Goal: Complete application form

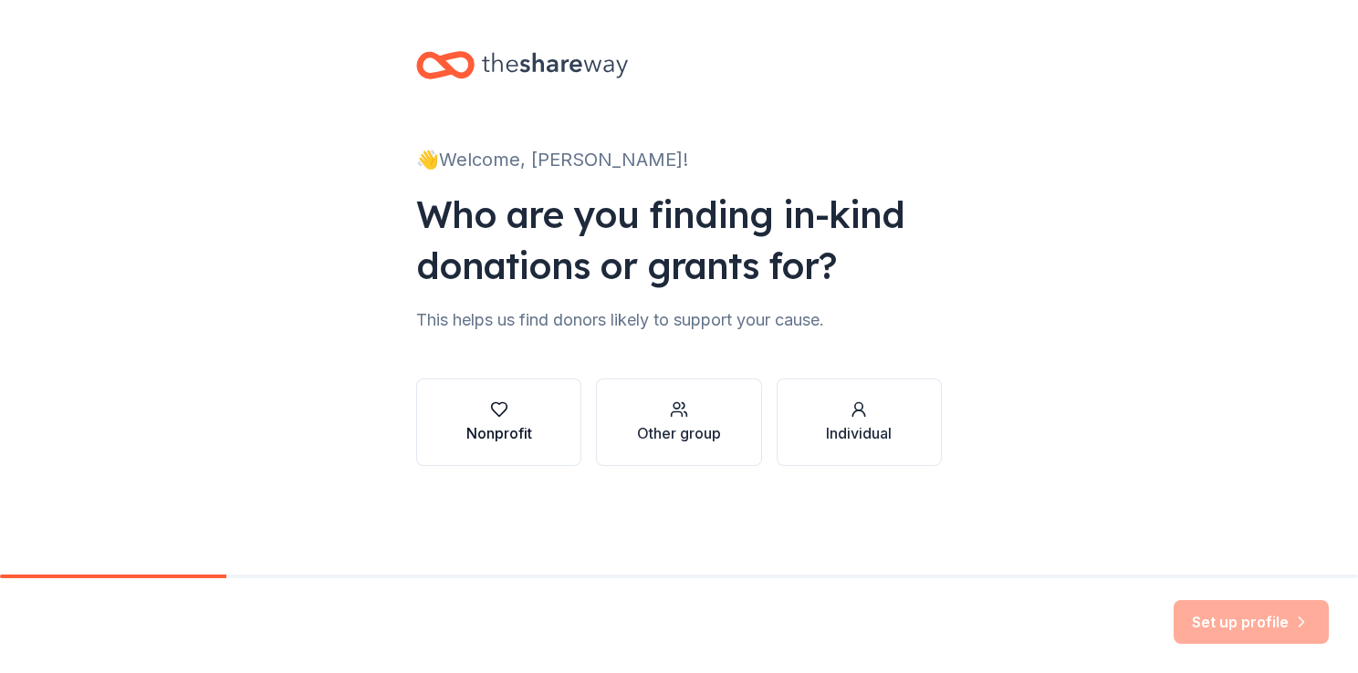
click at [484, 417] on div "button" at bounding box center [499, 410] width 66 height 18
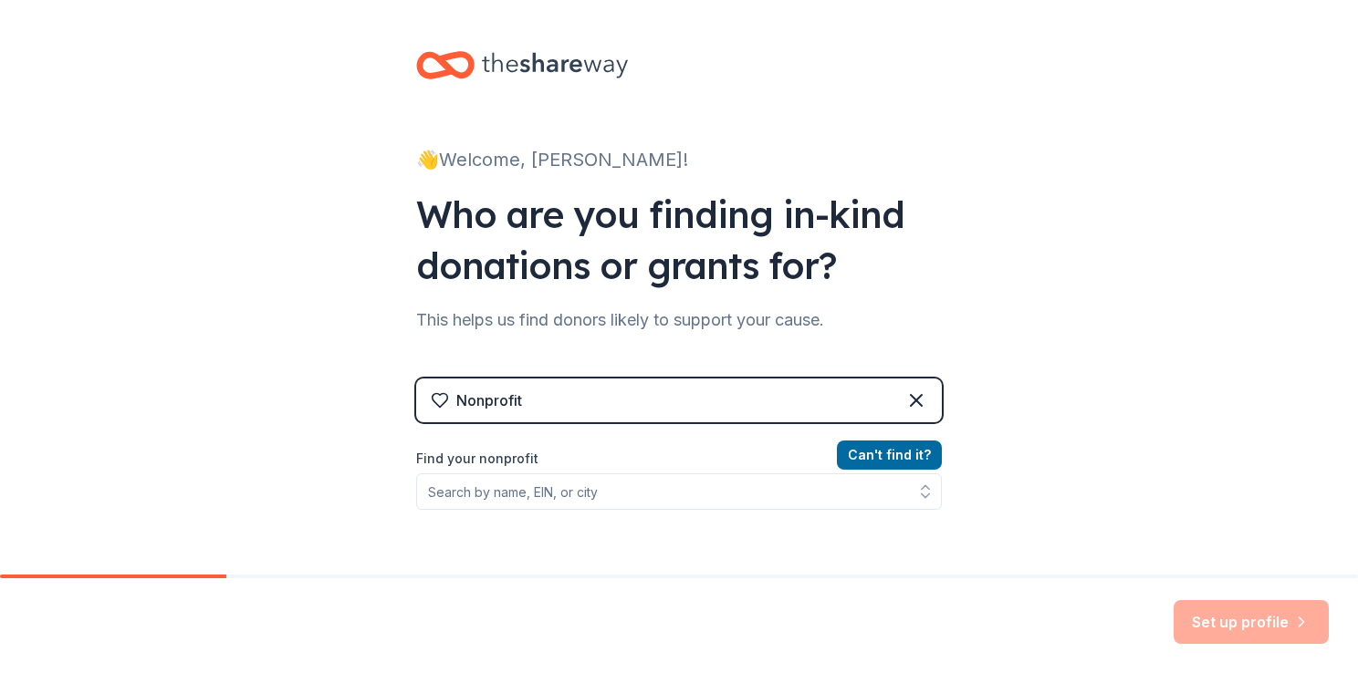
scroll to position [183, 0]
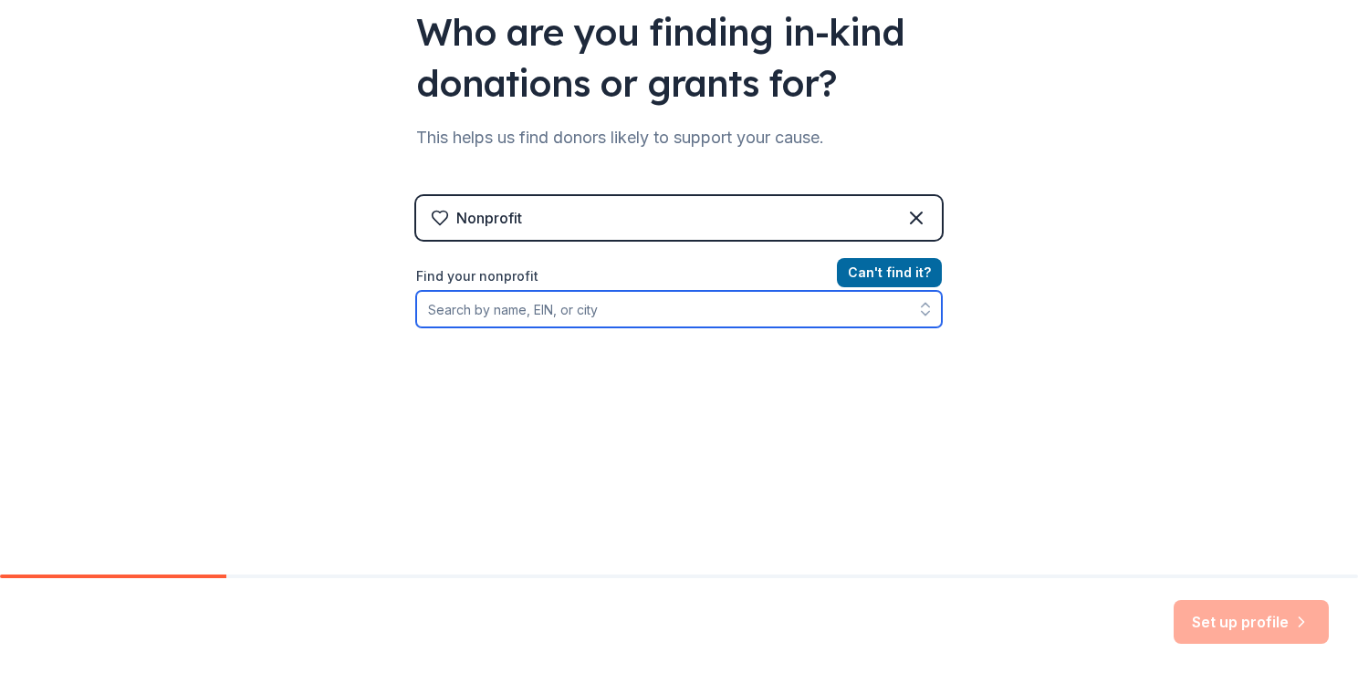
click at [624, 305] on input "Find your nonprofit" at bounding box center [679, 309] width 526 height 37
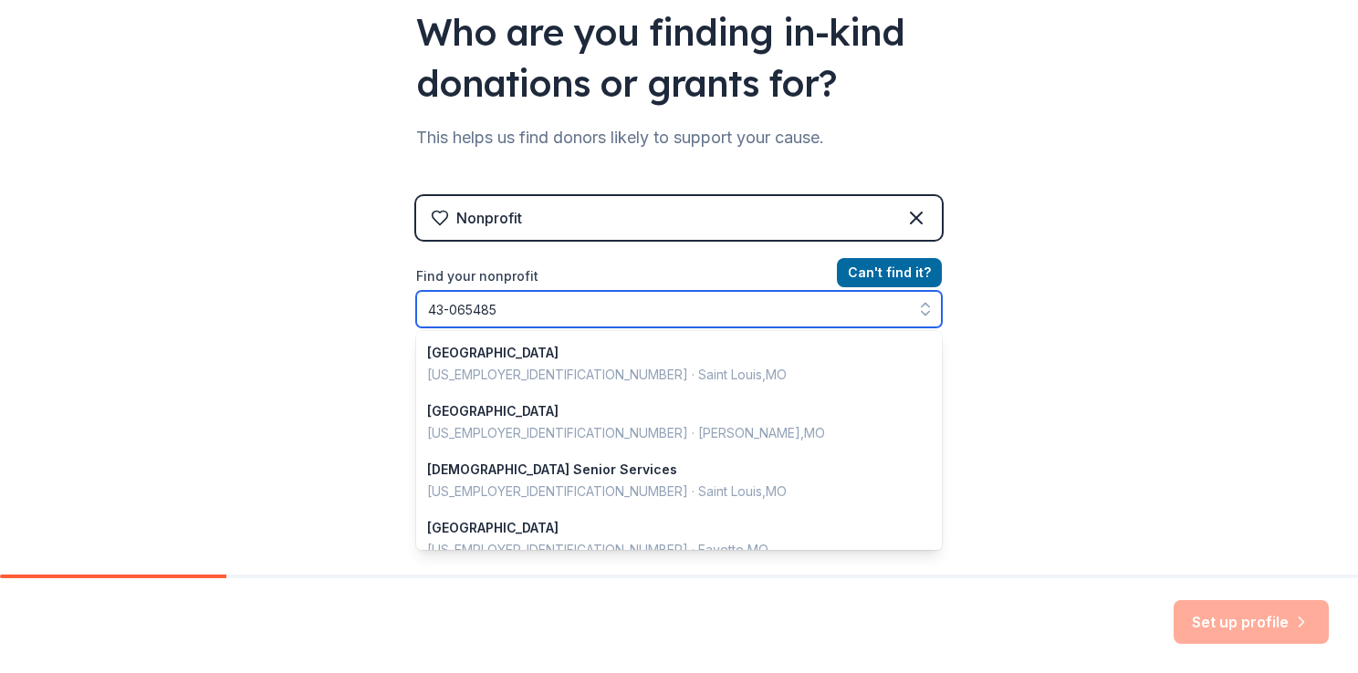
type input "[US_EMPLOYER_IDENTIFICATION_NUMBER]"
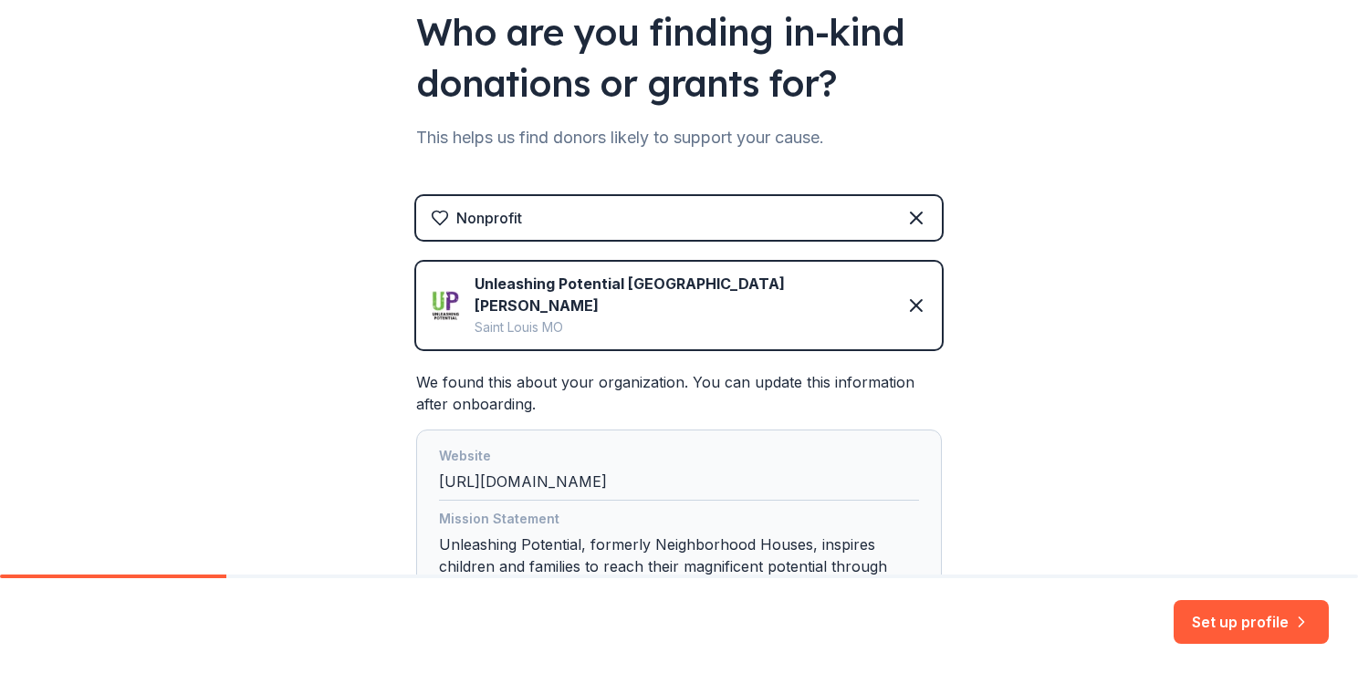
scroll to position [353, 0]
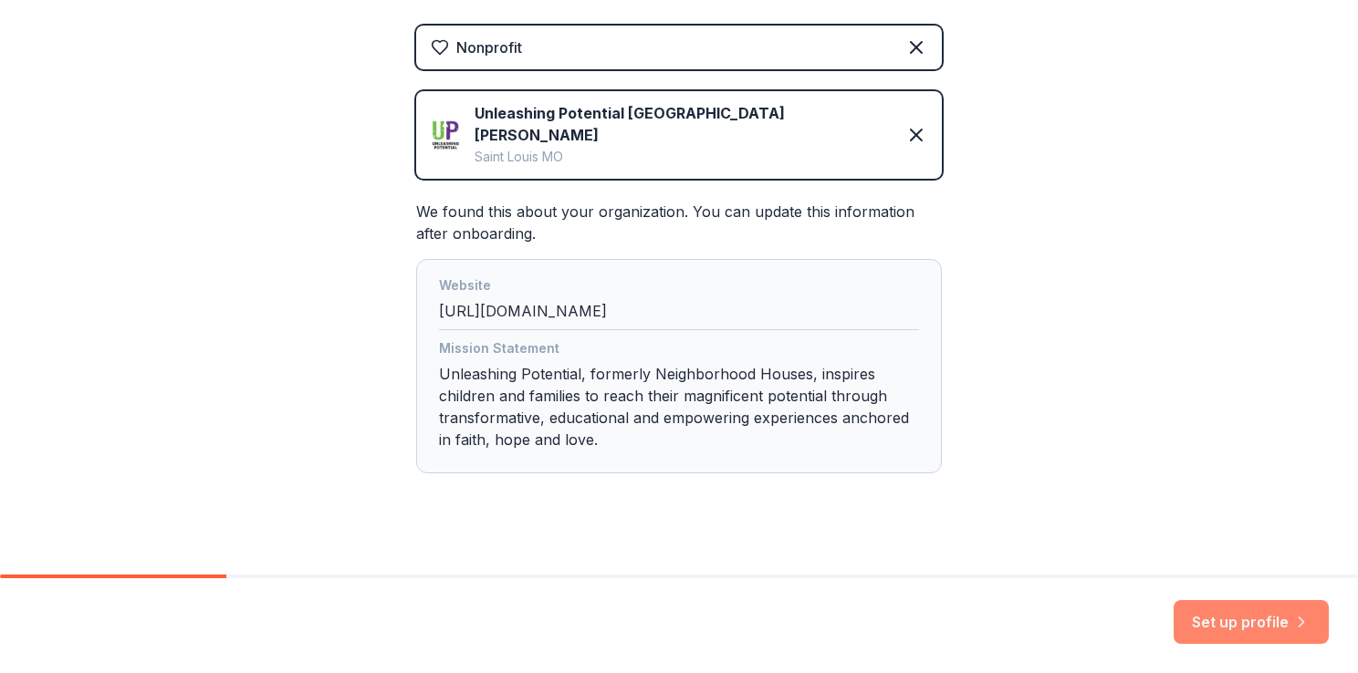
click at [1221, 627] on button "Set up profile" at bounding box center [1251, 622] width 155 height 44
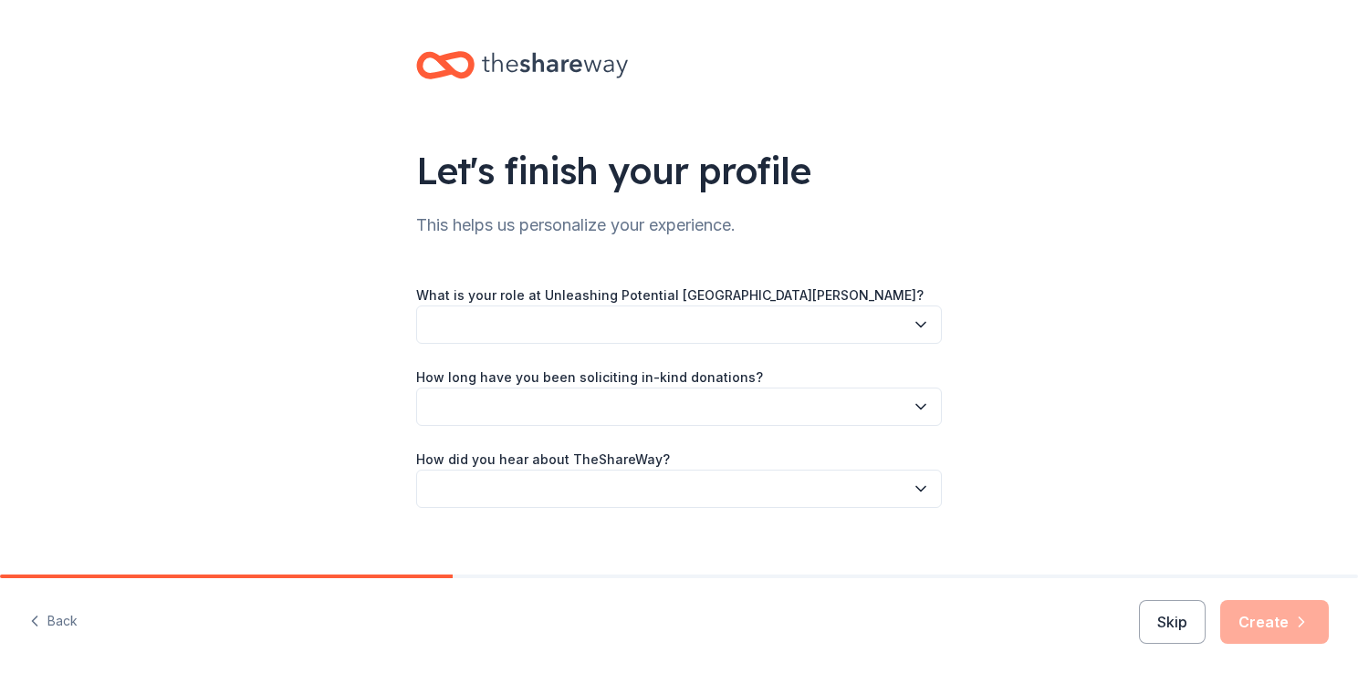
click at [621, 320] on button "button" at bounding box center [679, 325] width 526 height 38
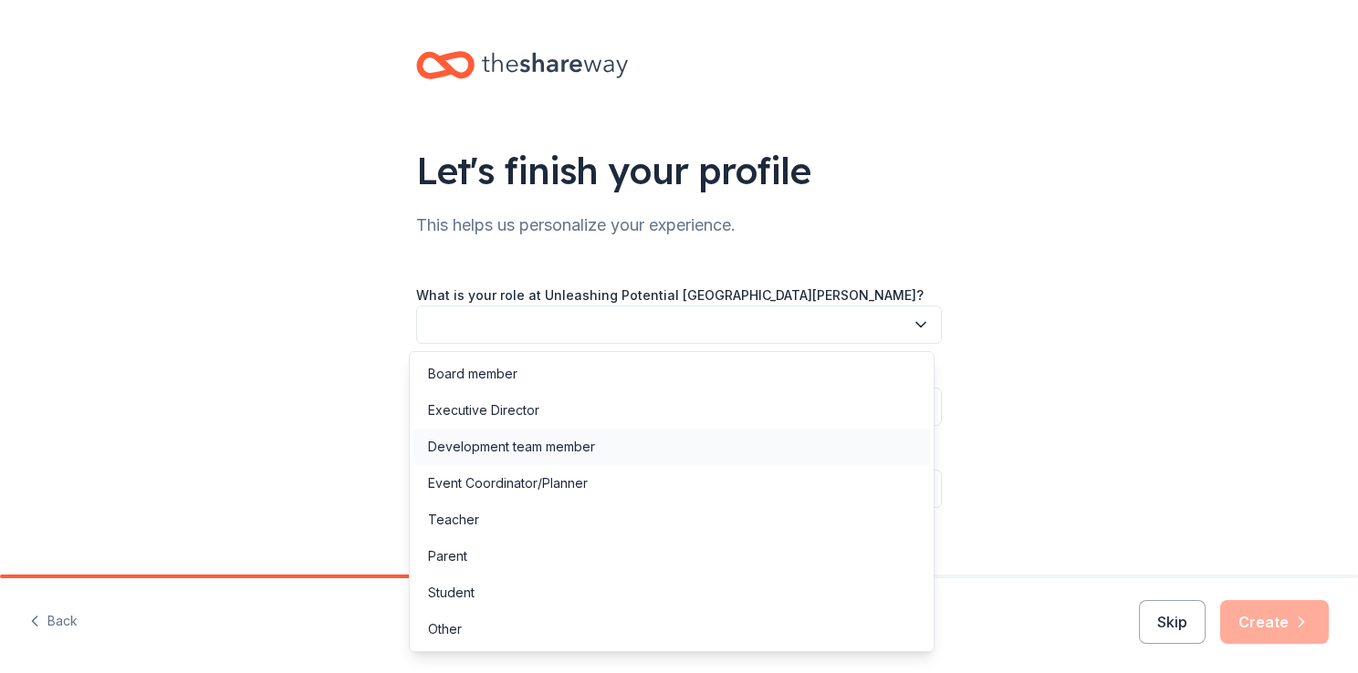
click at [611, 454] on div "Development team member" at bounding box center [671, 447] width 517 height 37
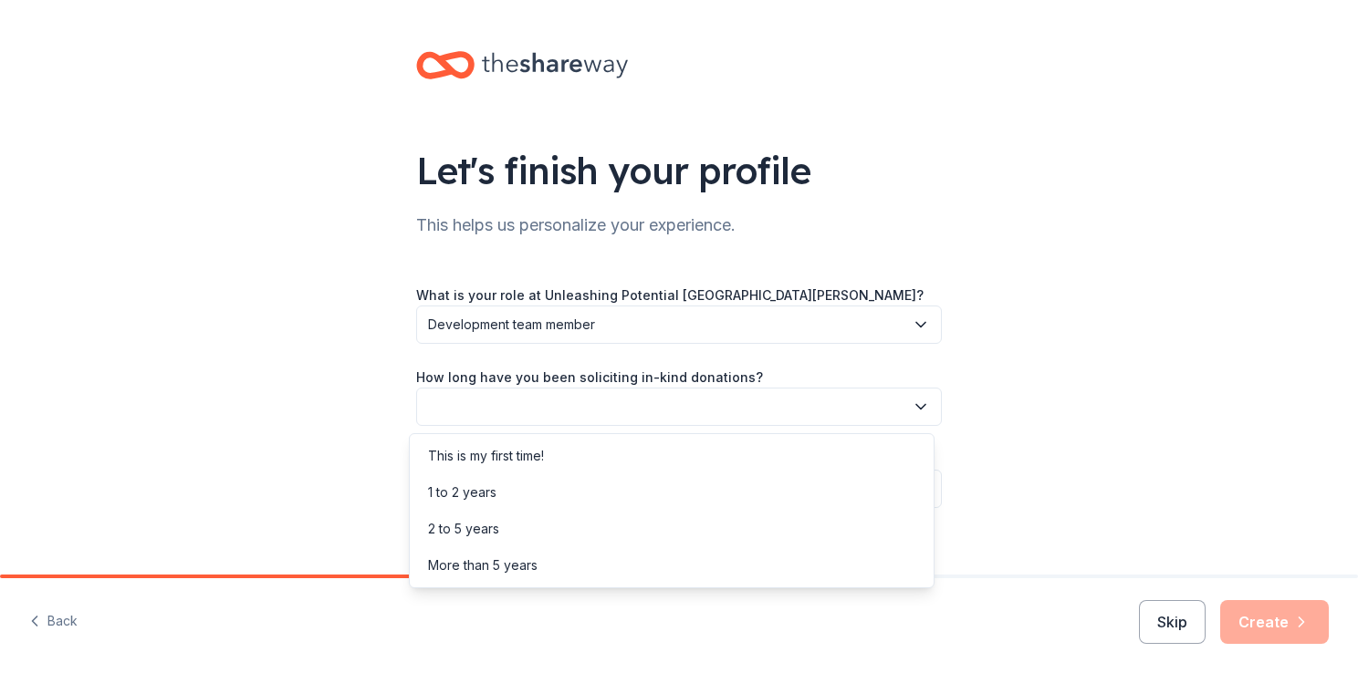
click at [662, 411] on button "button" at bounding box center [679, 407] width 526 height 38
click at [647, 549] on div "More than 5 years" at bounding box center [671, 566] width 517 height 37
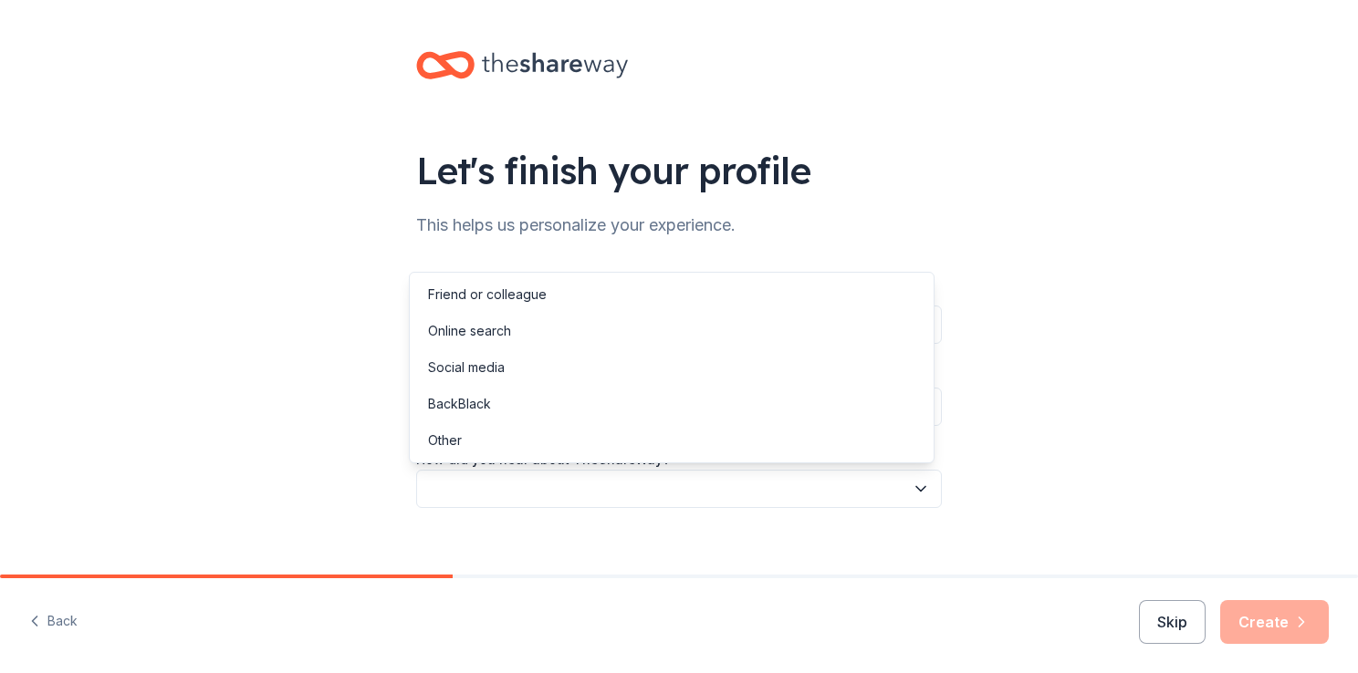
click at [756, 491] on button "button" at bounding box center [679, 489] width 526 height 38
click at [715, 438] on div "Other" at bounding box center [671, 441] width 517 height 37
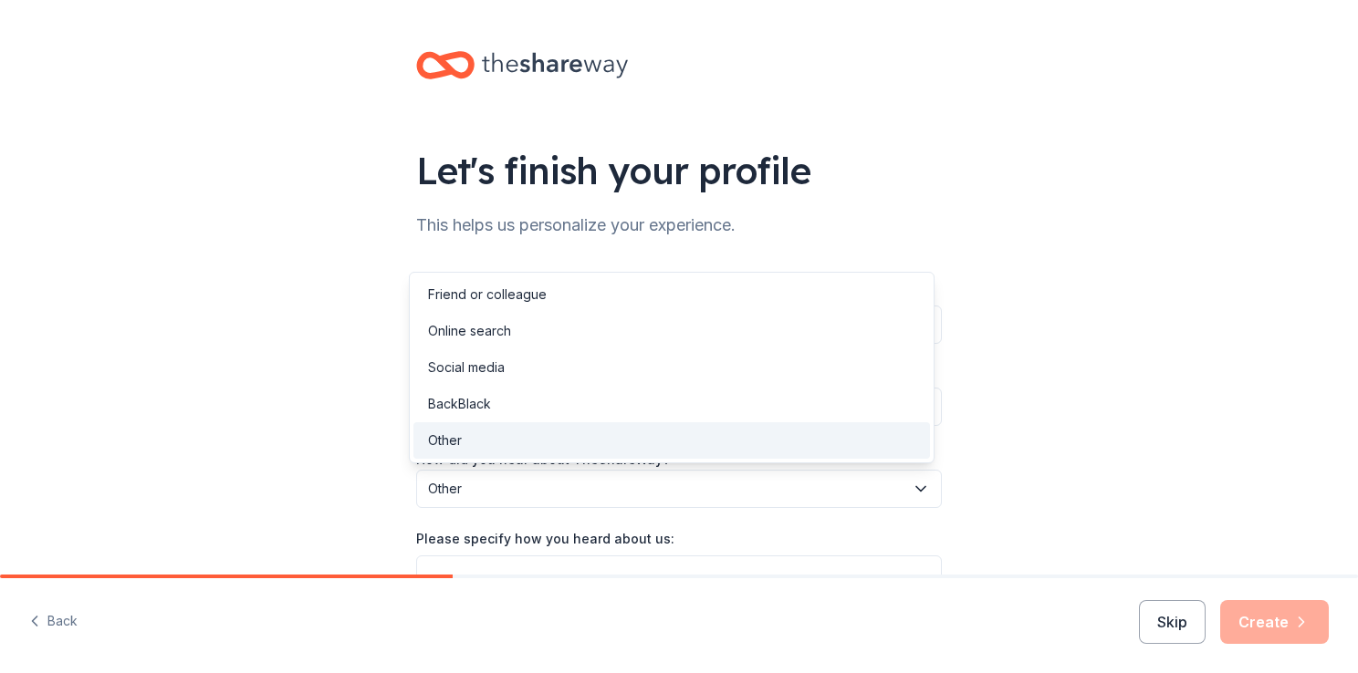
click at [788, 487] on span "Other" at bounding box center [666, 489] width 476 height 22
click at [705, 298] on div "Friend or colleague" at bounding box center [671, 295] width 517 height 37
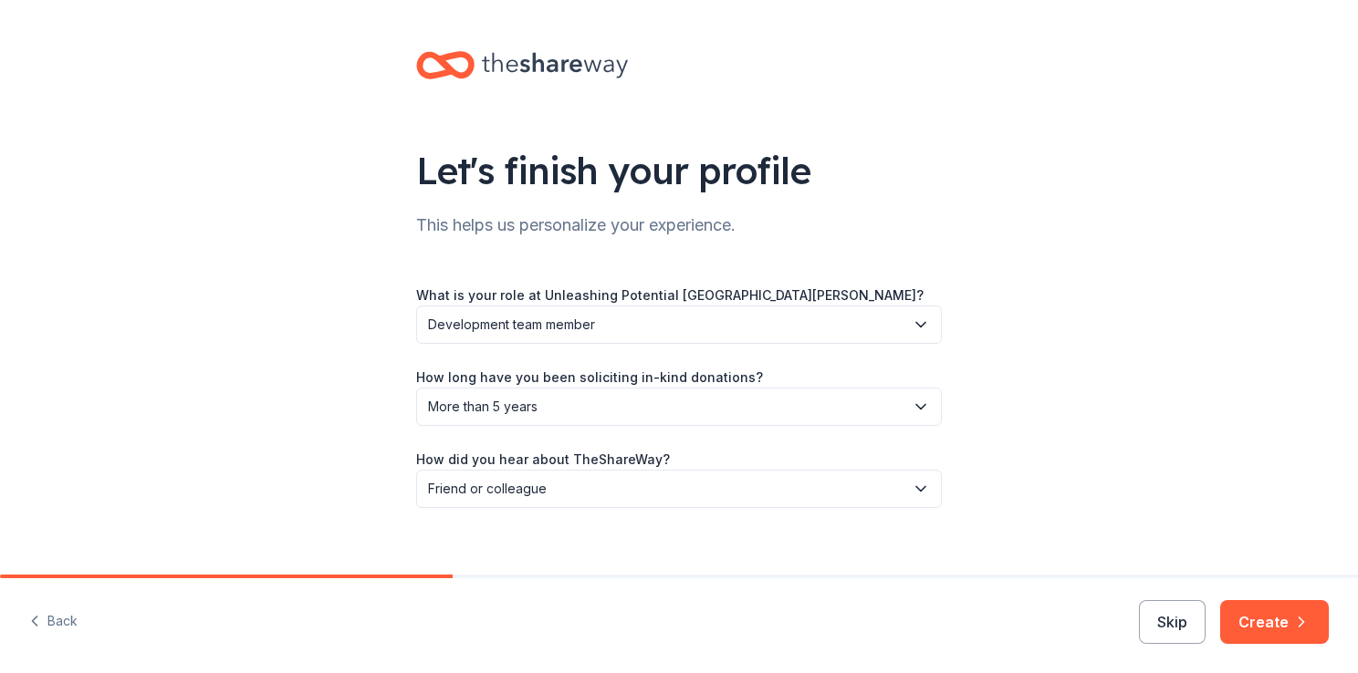
scroll to position [20, 0]
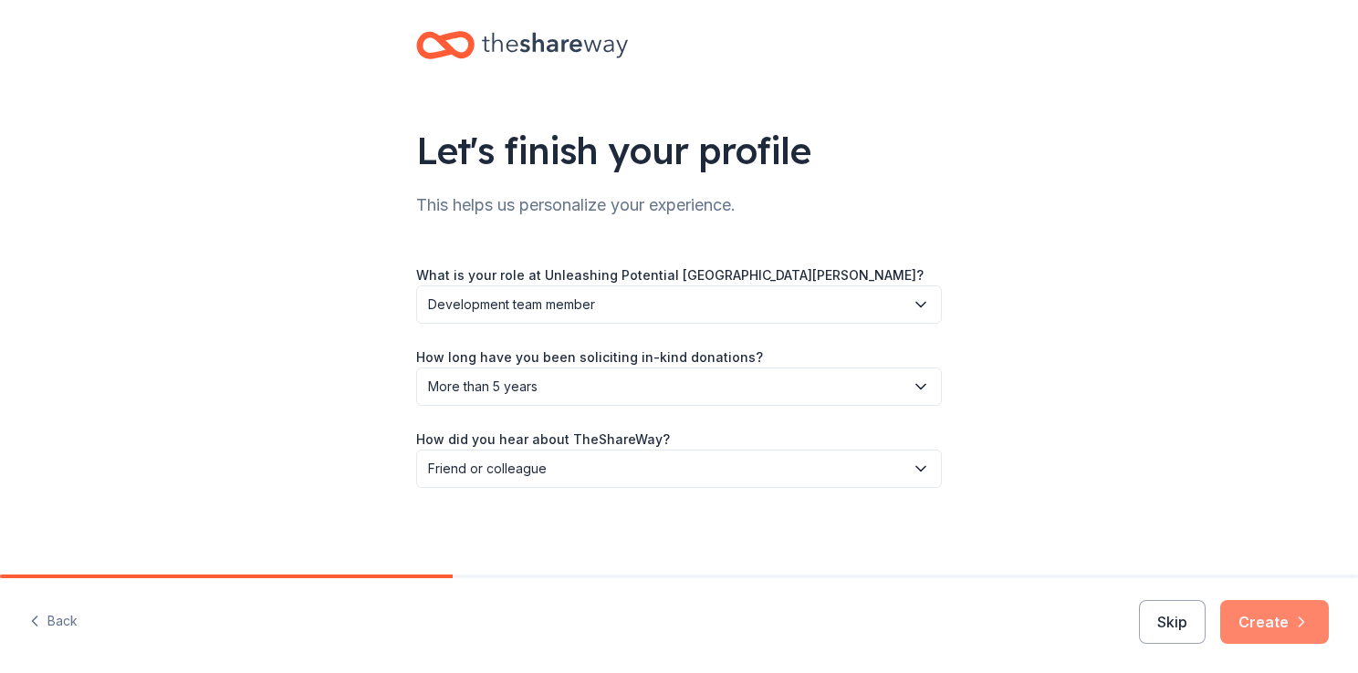
click at [1310, 633] on button "Create" at bounding box center [1274, 622] width 109 height 44
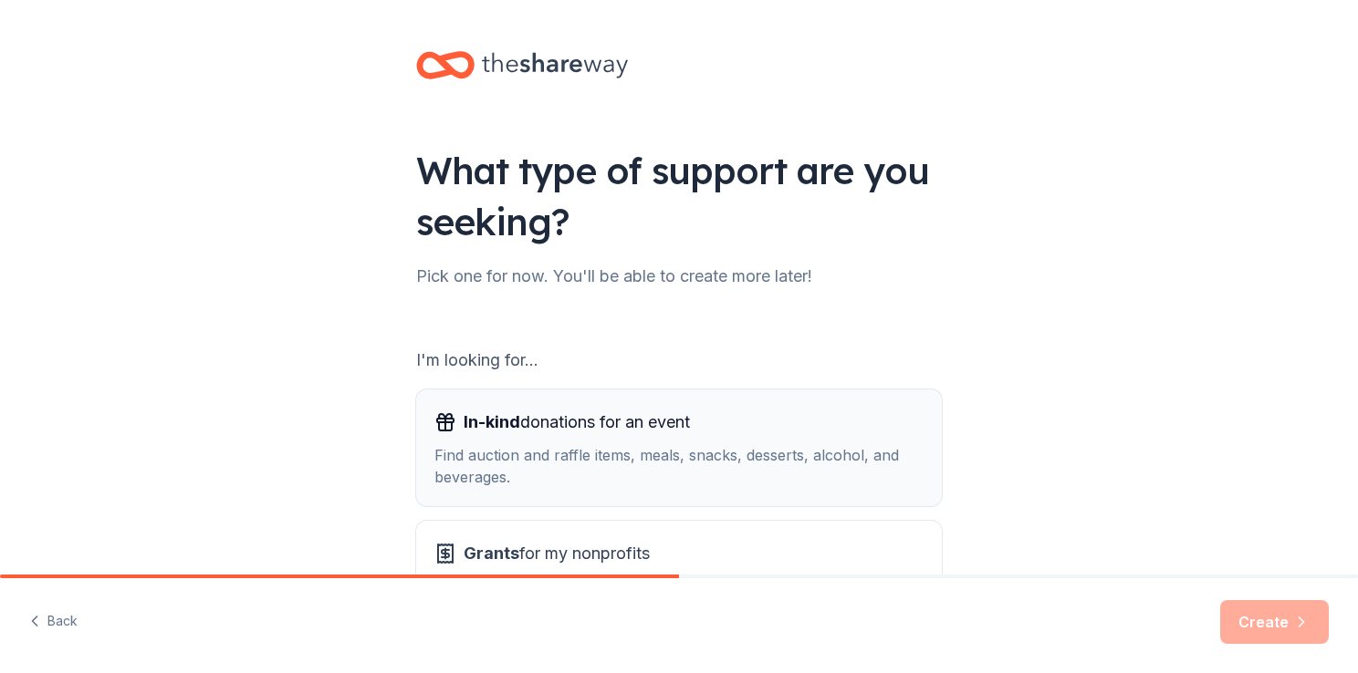
scroll to position [161, 0]
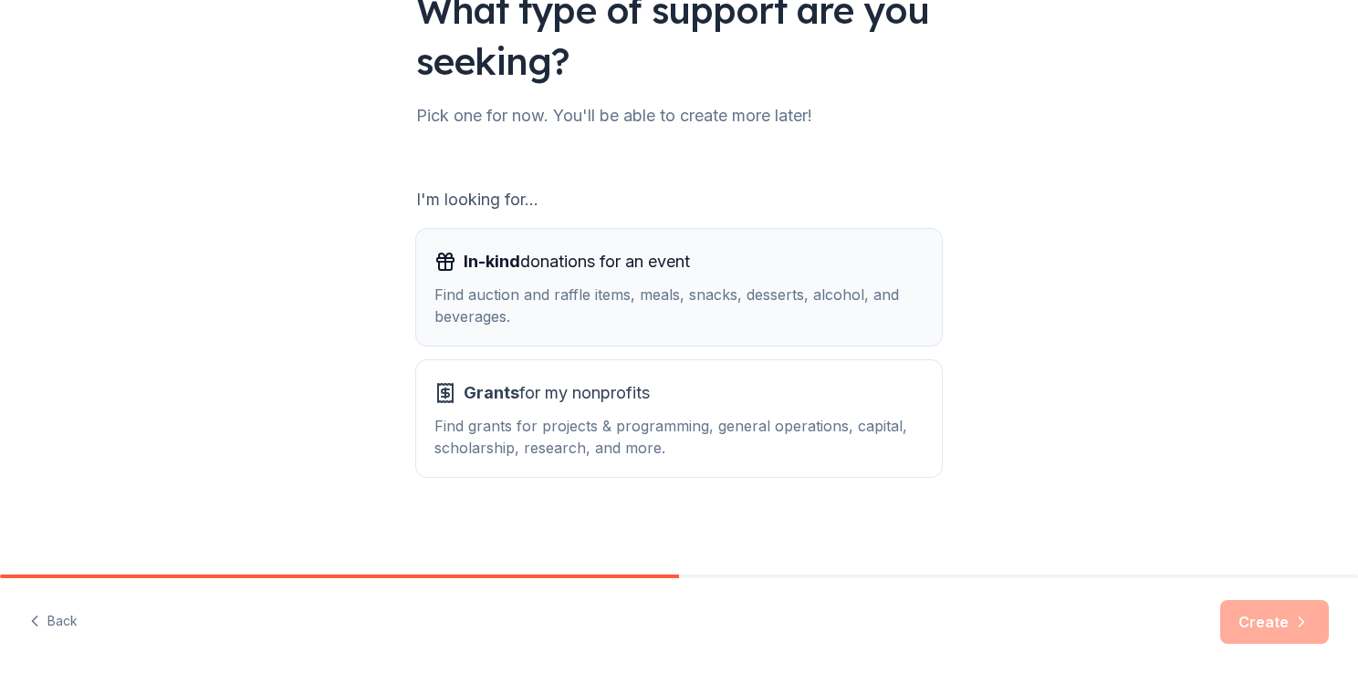
click at [836, 326] on div "Find auction and raffle items, meals, snacks, desserts, alcohol, and beverages." at bounding box center [678, 306] width 489 height 44
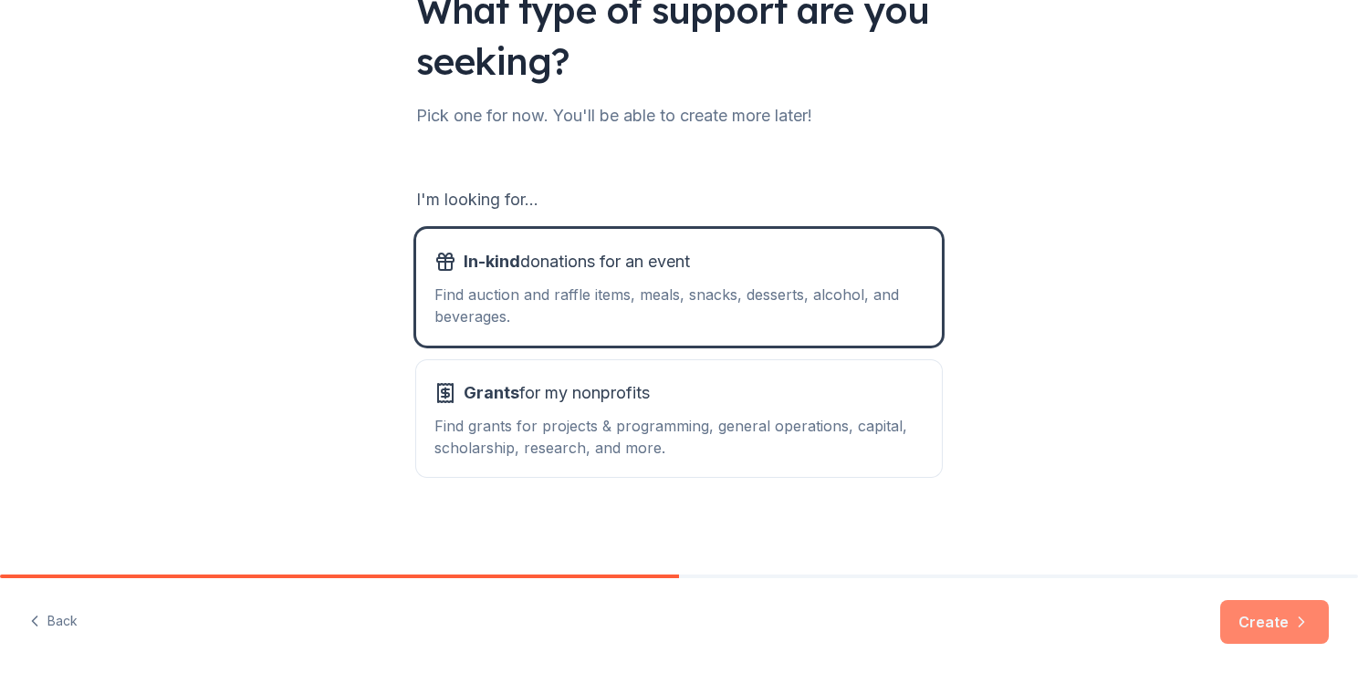
click at [1251, 621] on button "Create" at bounding box center [1274, 622] width 109 height 44
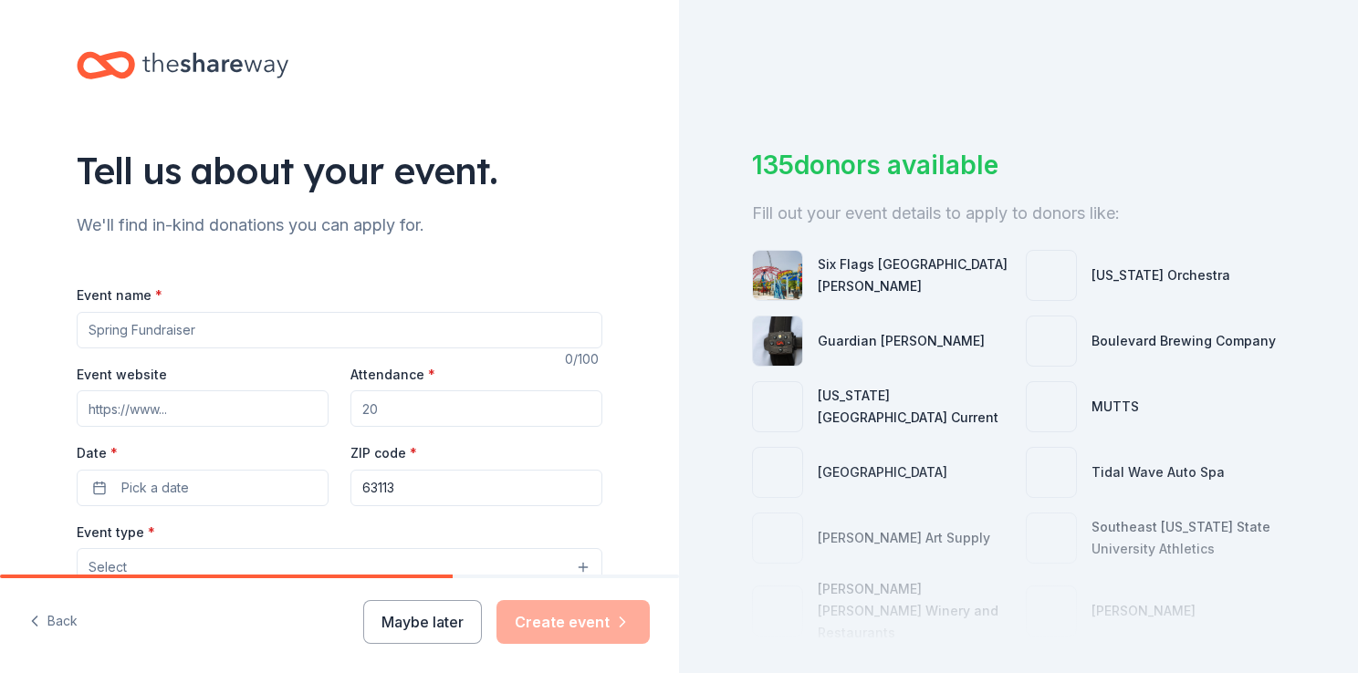
scroll to position [183, 0]
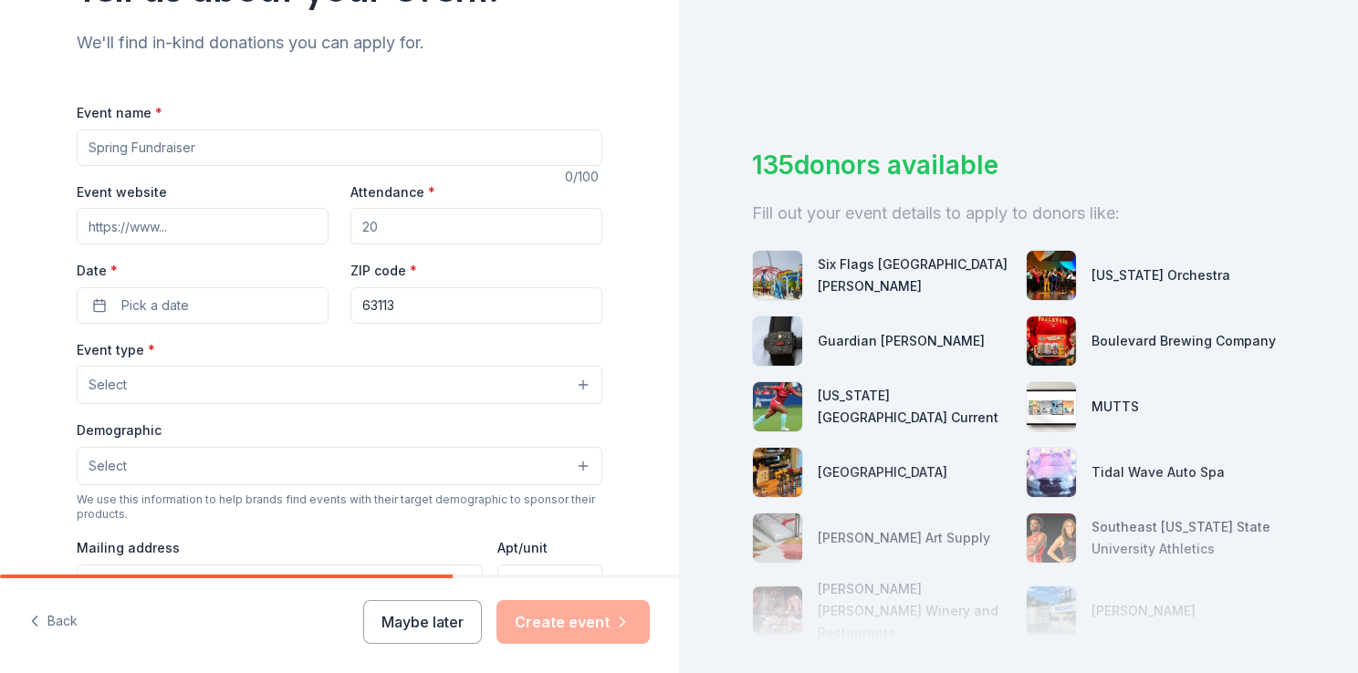
click at [214, 141] on input "Event name *" at bounding box center [340, 148] width 526 height 37
click at [211, 144] on input "Event name *" at bounding box center [340, 148] width 526 height 37
type input "Art & Soul XV"
click at [144, 235] on input "Event website" at bounding box center [203, 226] width 252 height 37
paste input "[URL][DOMAIN_NAME]"
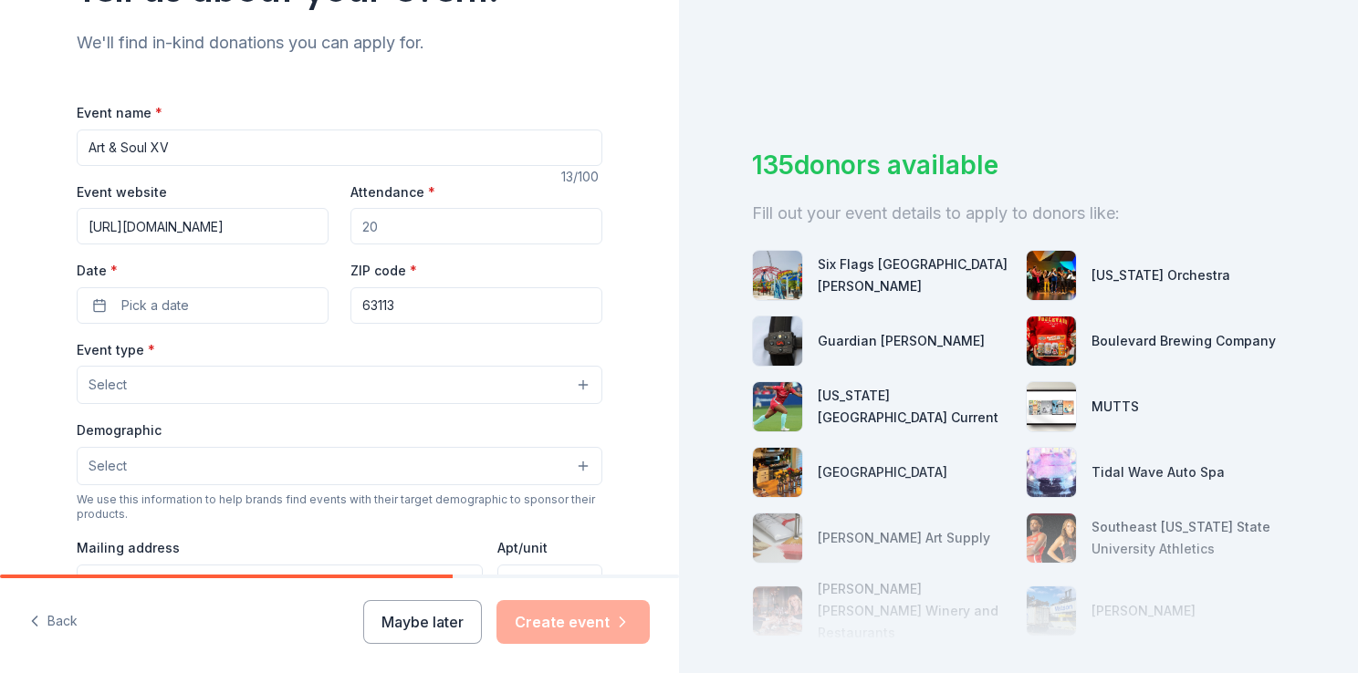
scroll to position [0, 8]
type input "[URL][DOMAIN_NAME]"
drag, startPoint x: 415, startPoint y: 216, endPoint x: 303, endPoint y: 215, distance: 112.3
click at [303, 215] on div "Event website [URL][DOMAIN_NAME] Attendance * Date * Pick a date ZIP code * 631…" at bounding box center [340, 252] width 526 height 143
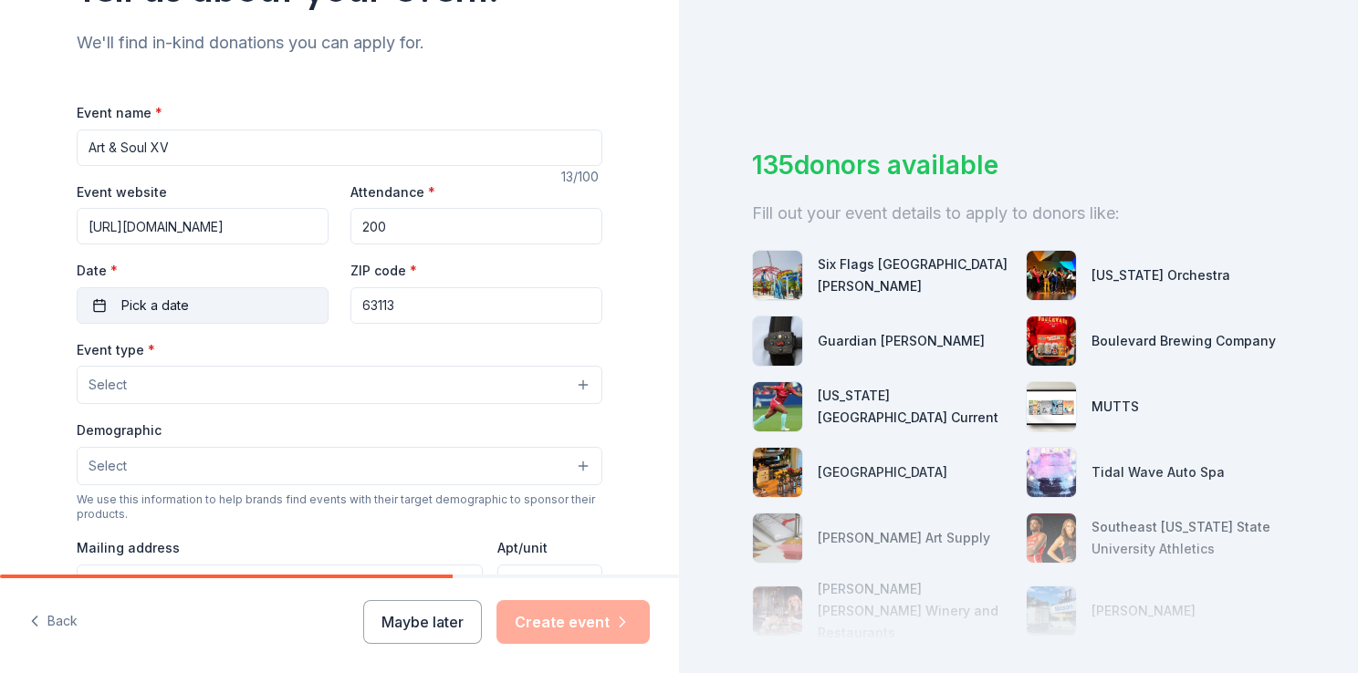
type input "200"
click at [200, 297] on button "Pick a date" at bounding box center [203, 305] width 252 height 37
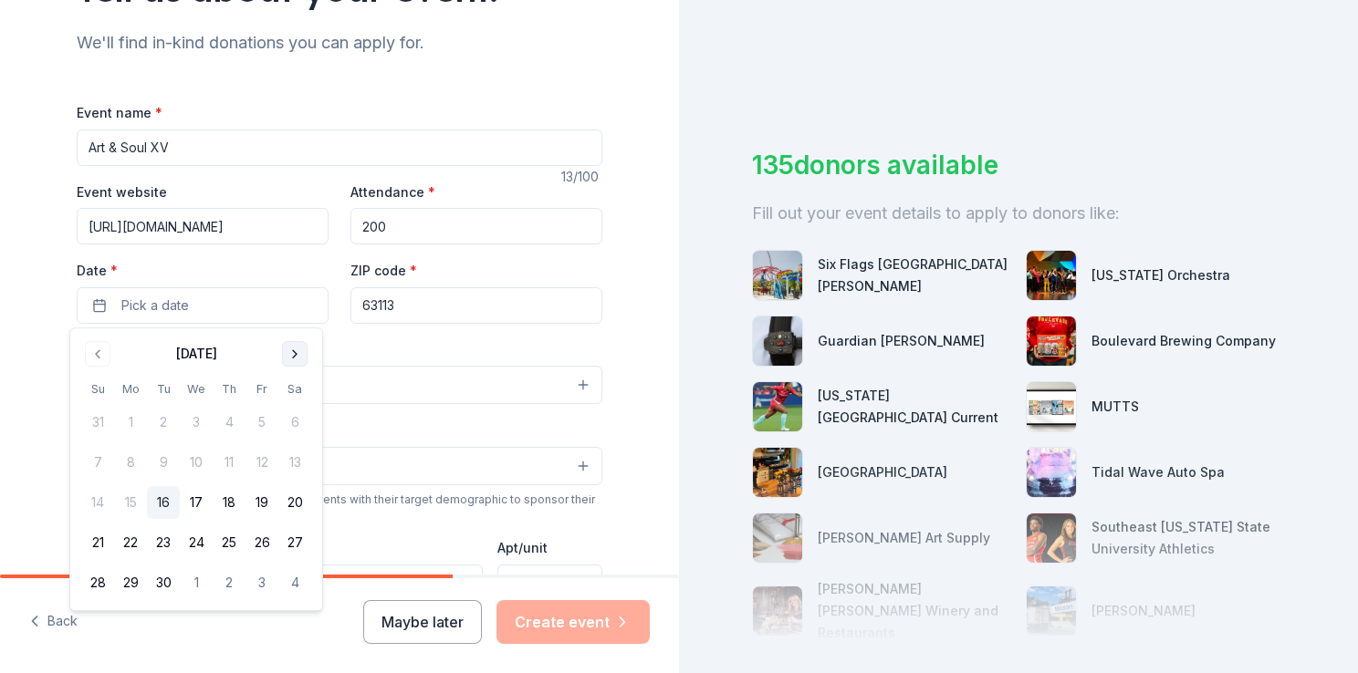
click at [294, 357] on button "Go to next month" at bounding box center [295, 354] width 26 height 26
click at [90, 349] on button "Go to previous month" at bounding box center [98, 354] width 26 height 26
click at [262, 502] on button "14" at bounding box center [261, 502] width 33 height 33
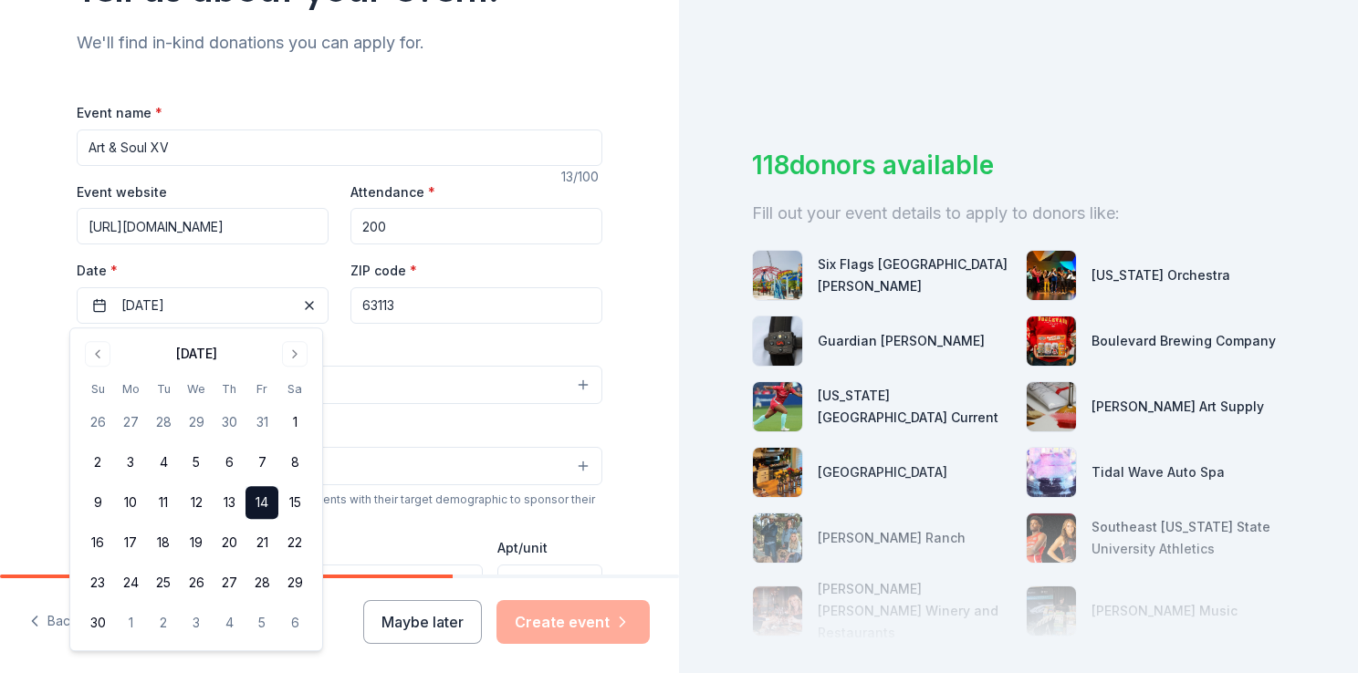
click at [434, 303] on input "63113" at bounding box center [476, 305] width 252 height 37
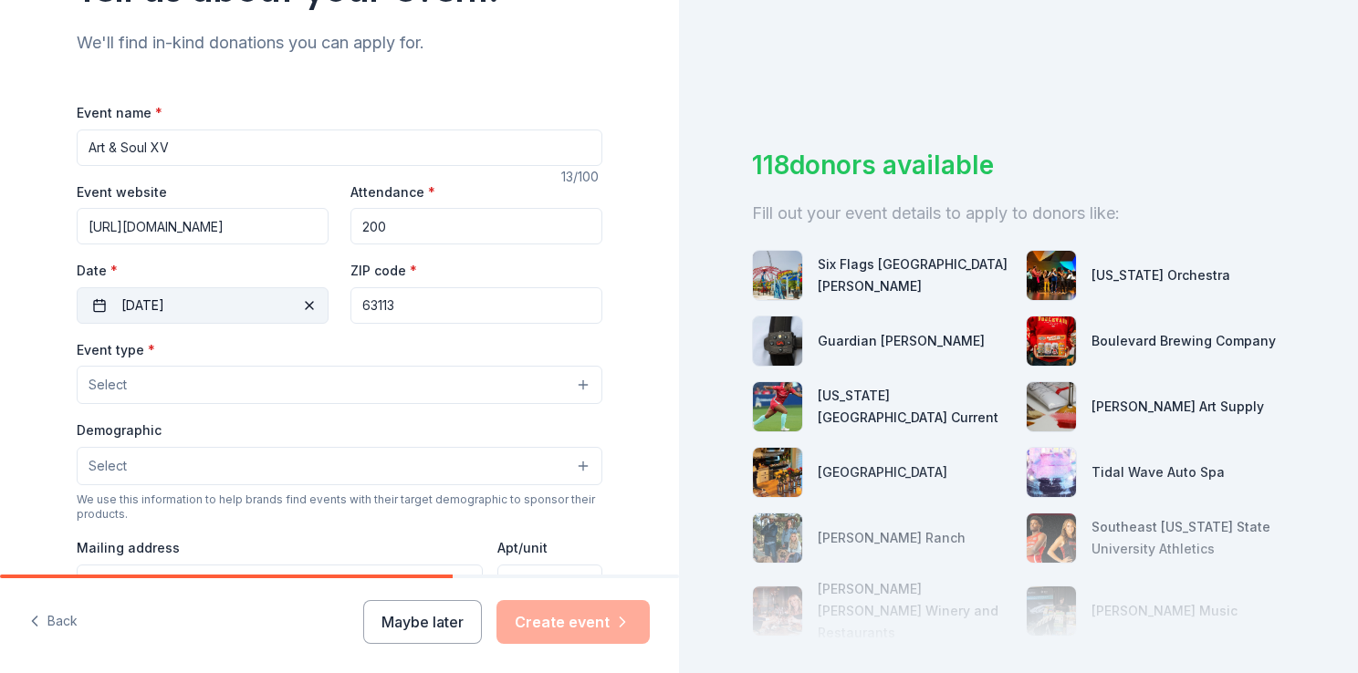
drag, startPoint x: 434, startPoint y: 303, endPoint x: 232, endPoint y: 290, distance: 203.0
click at [232, 290] on div "Event website [URL][DOMAIN_NAME] Attendance * 200 Date * [DATE] ZIP code * 63113" at bounding box center [340, 252] width 526 height 143
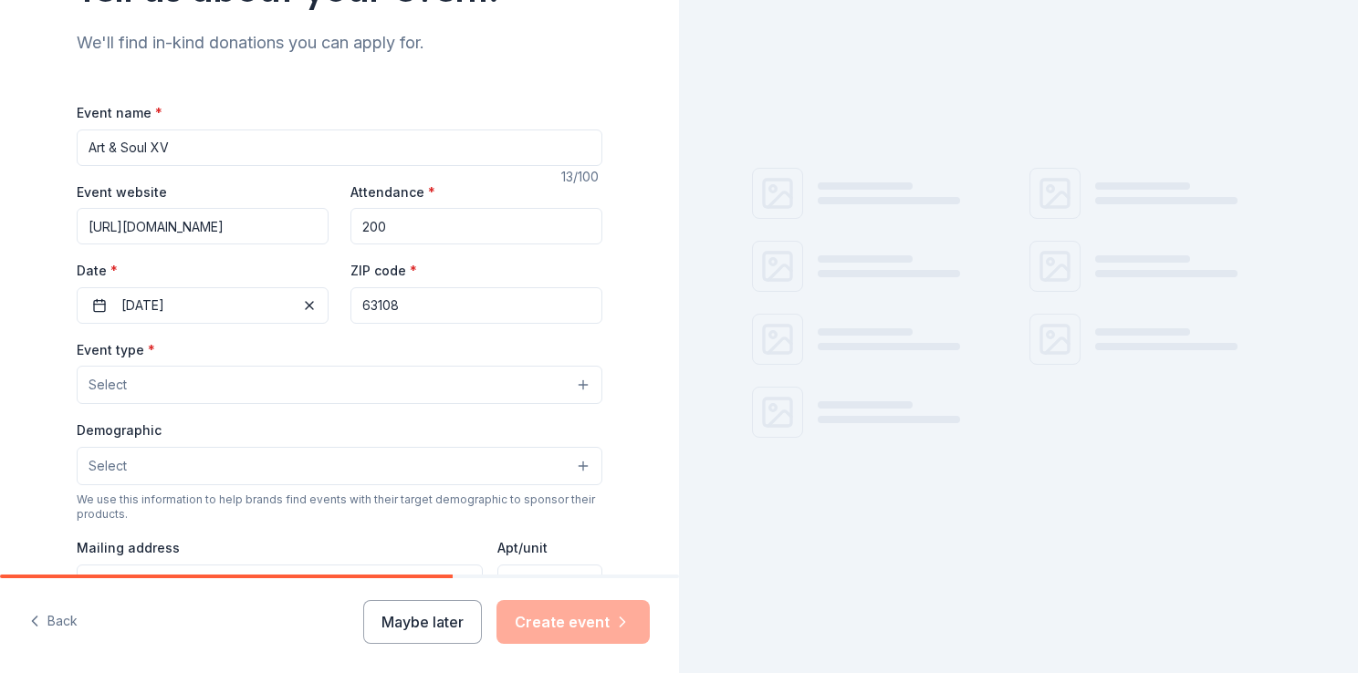
type input "63108"
click at [169, 374] on button "Select" at bounding box center [340, 385] width 526 height 38
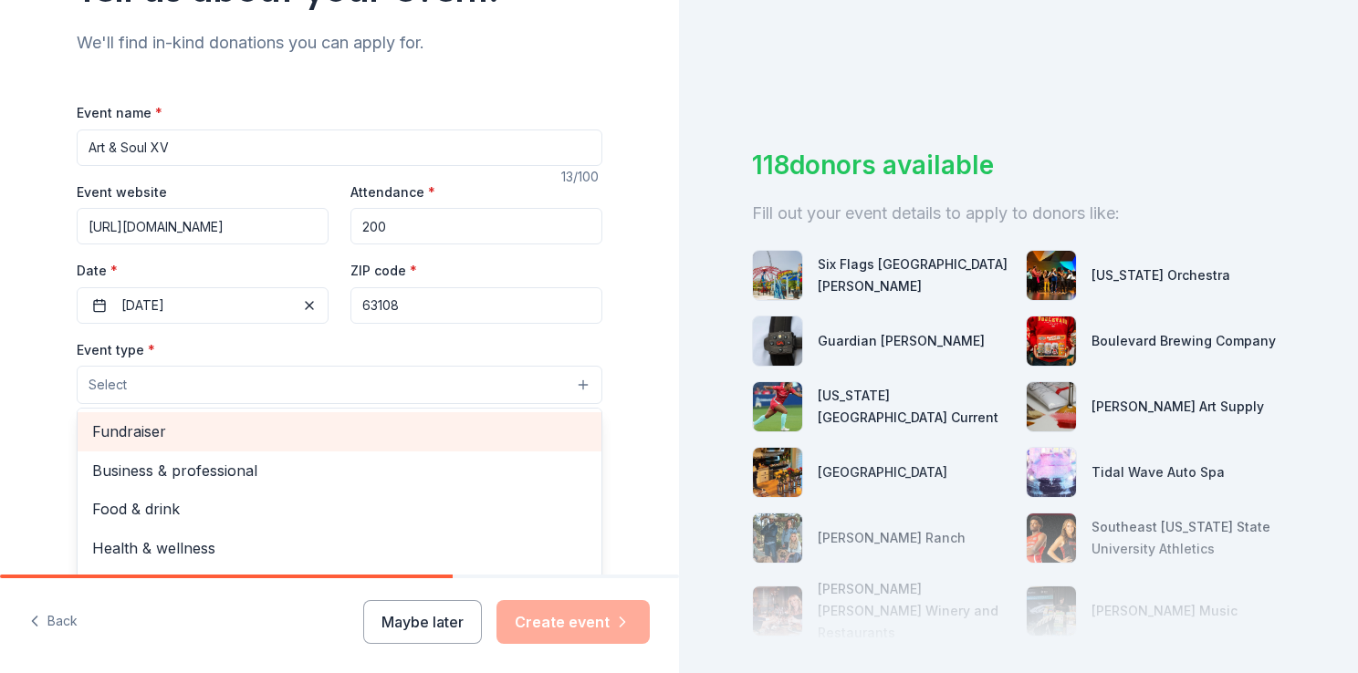
click at [157, 436] on span "Fundraiser" at bounding box center [339, 432] width 495 height 24
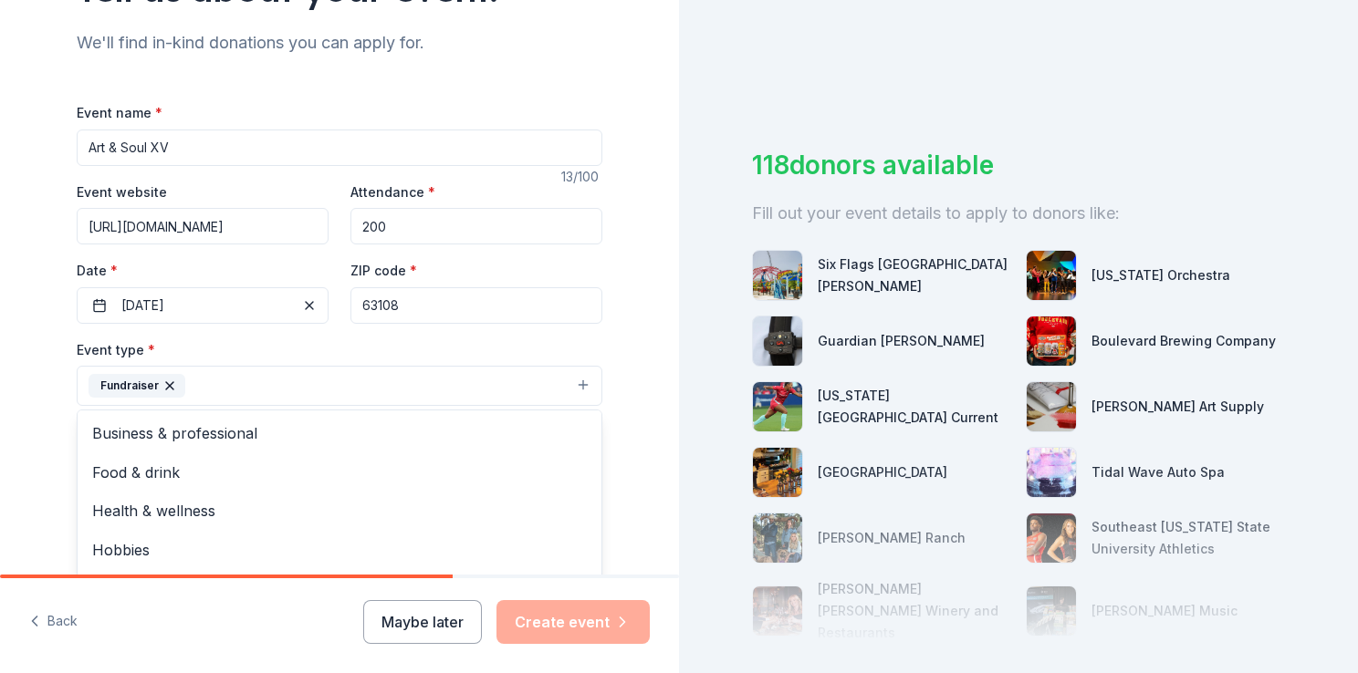
click at [26, 406] on div "Tell us about your event. We'll find in-kind donations you can apply for. Event…" at bounding box center [339, 425] width 679 height 1216
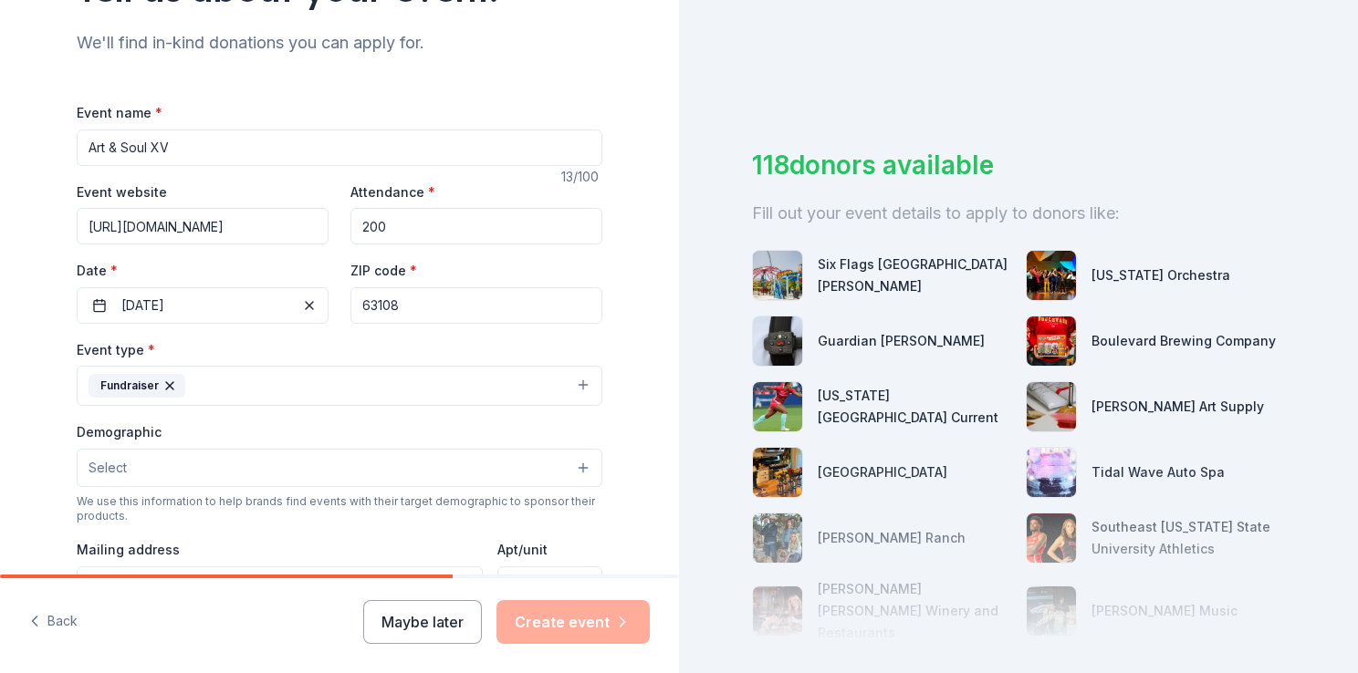
scroll to position [274, 0]
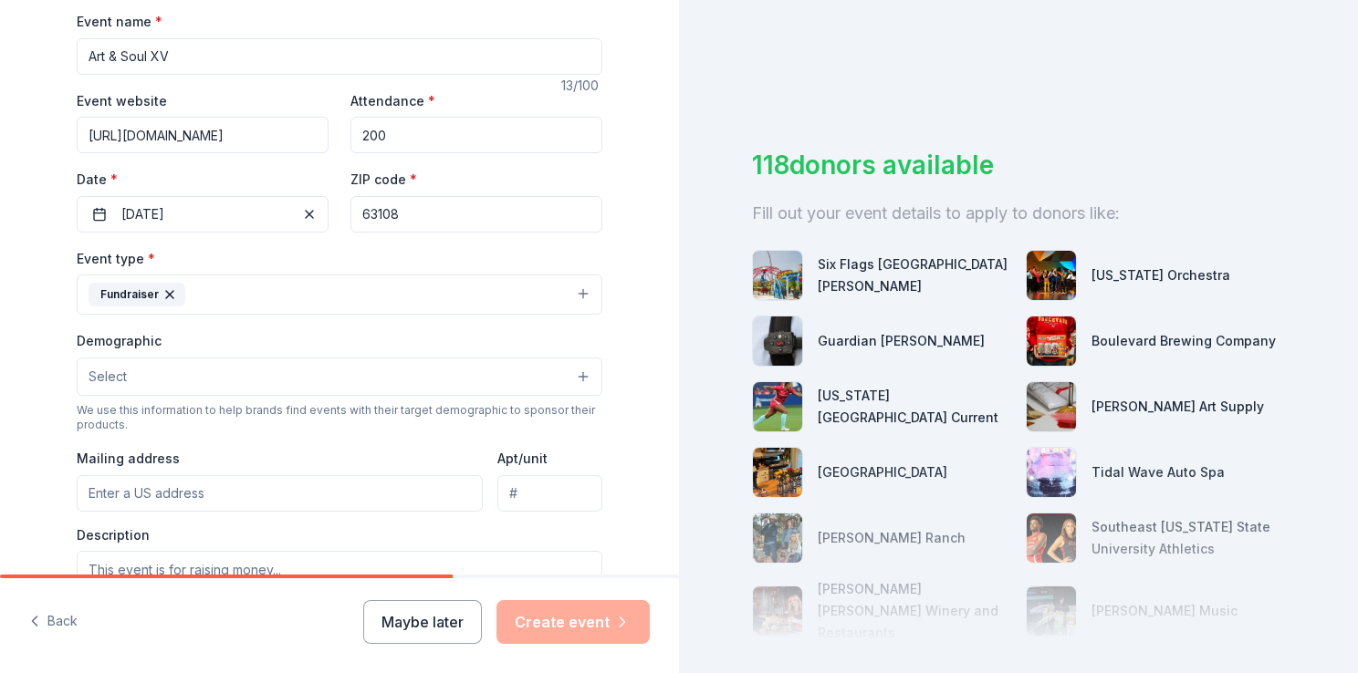
click at [259, 374] on button "Select" at bounding box center [340, 377] width 526 height 38
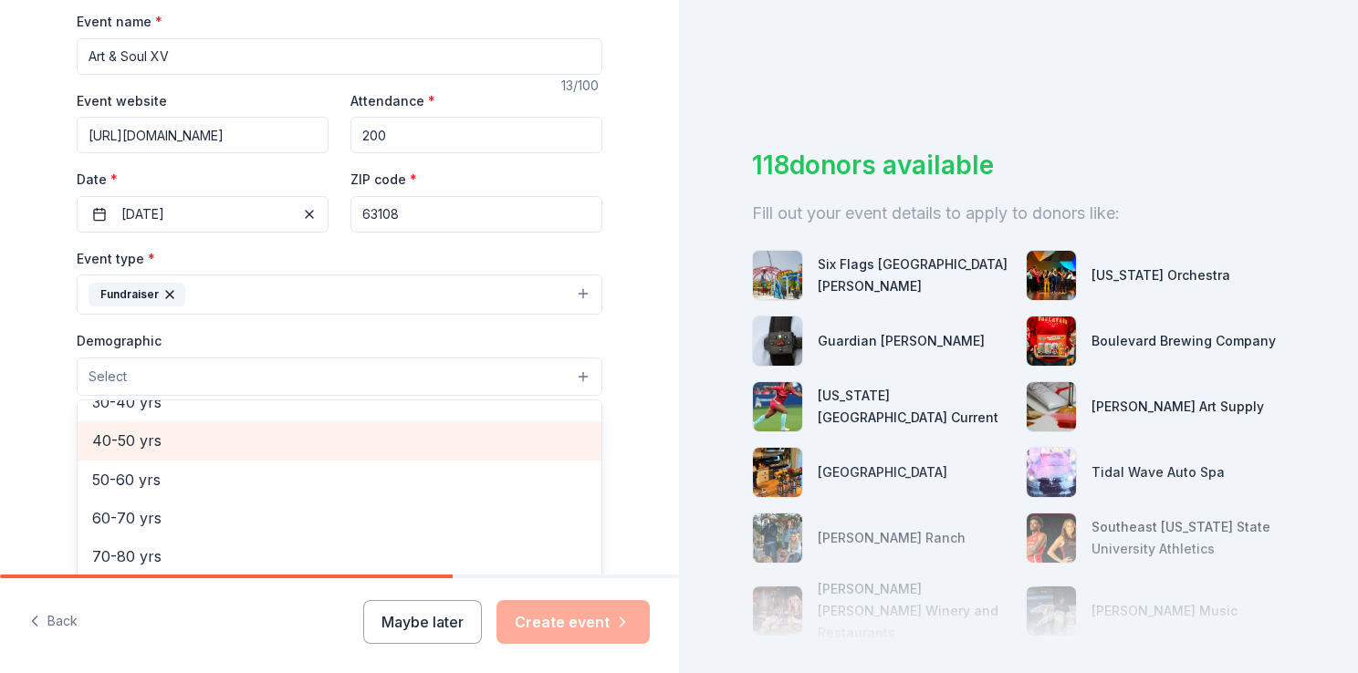
scroll to position [0, 0]
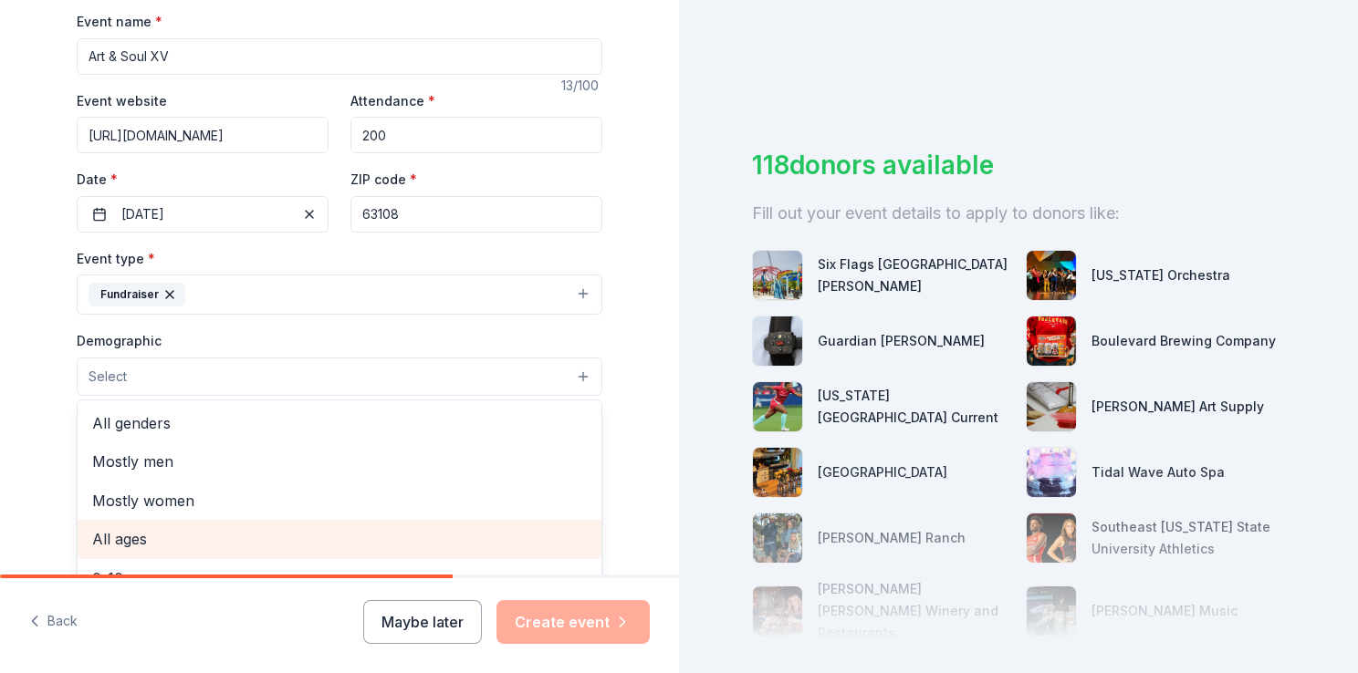
click at [247, 537] on span "All ages" at bounding box center [339, 539] width 495 height 24
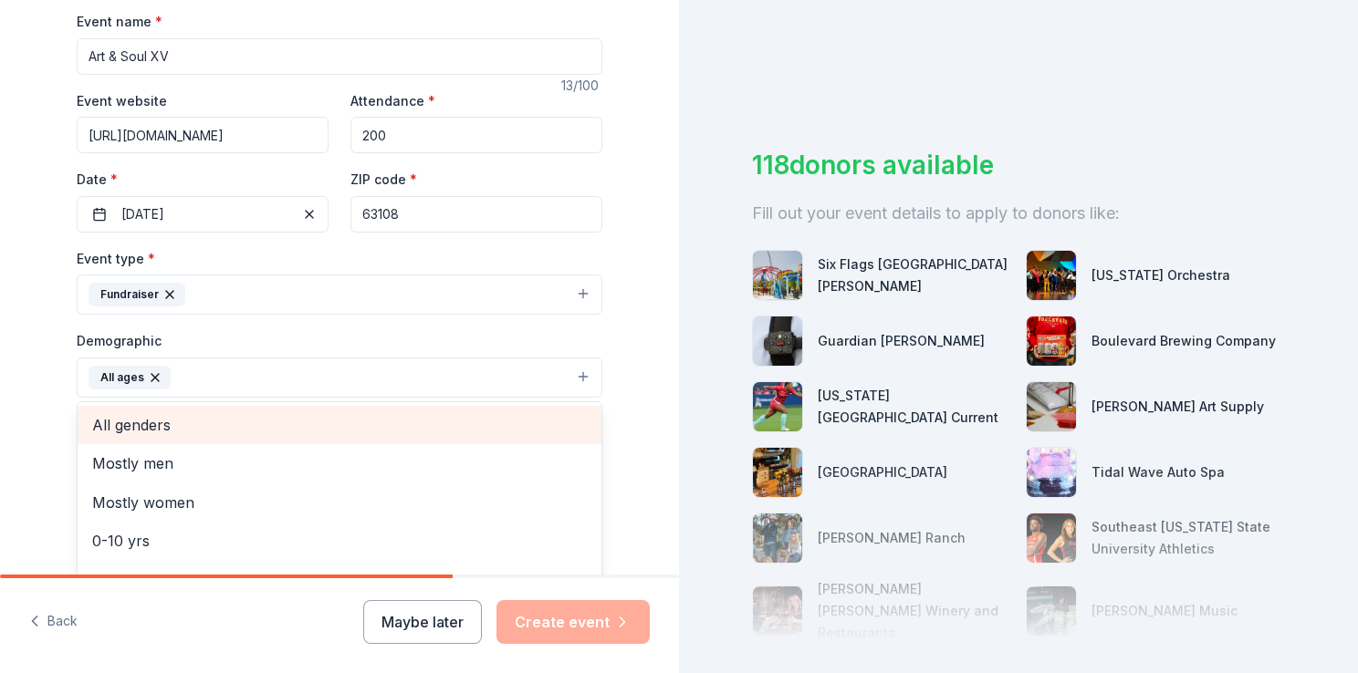
click at [262, 433] on span "All genders" at bounding box center [339, 425] width 495 height 24
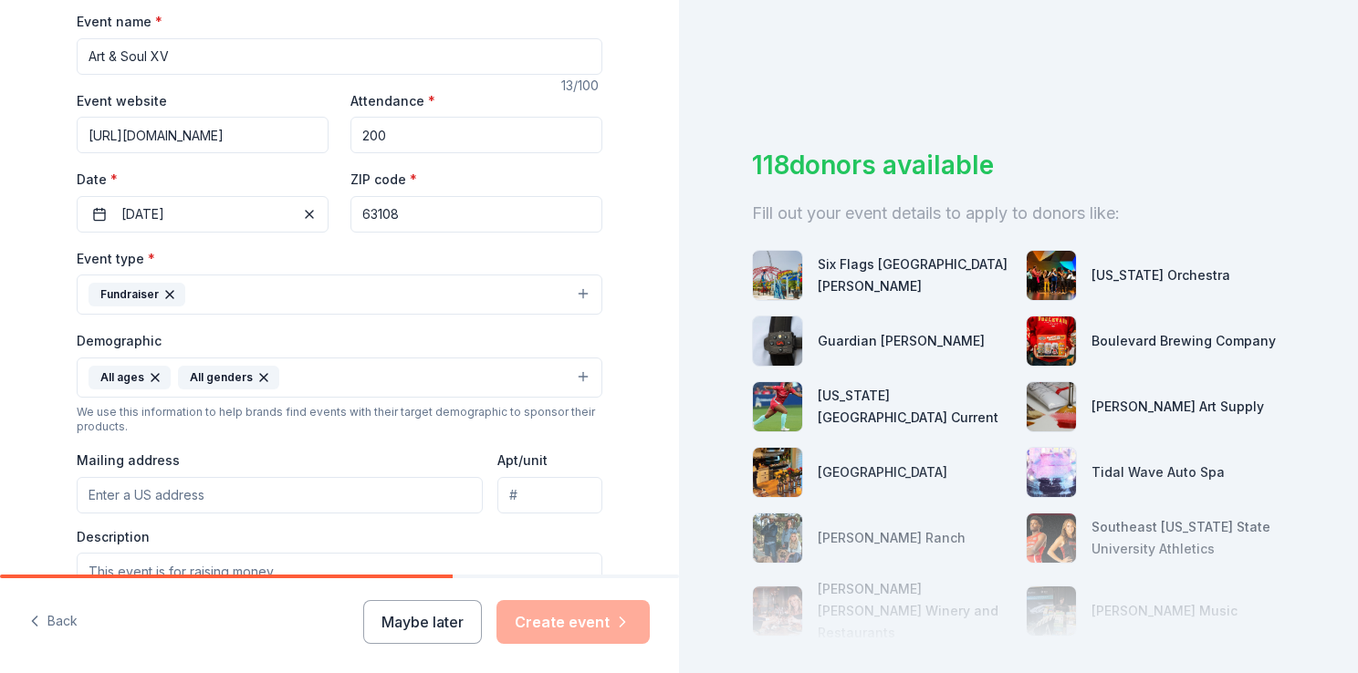
click at [148, 372] on icon "button" at bounding box center [155, 378] width 15 height 15
click at [580, 381] on button "All genders" at bounding box center [340, 378] width 526 height 40
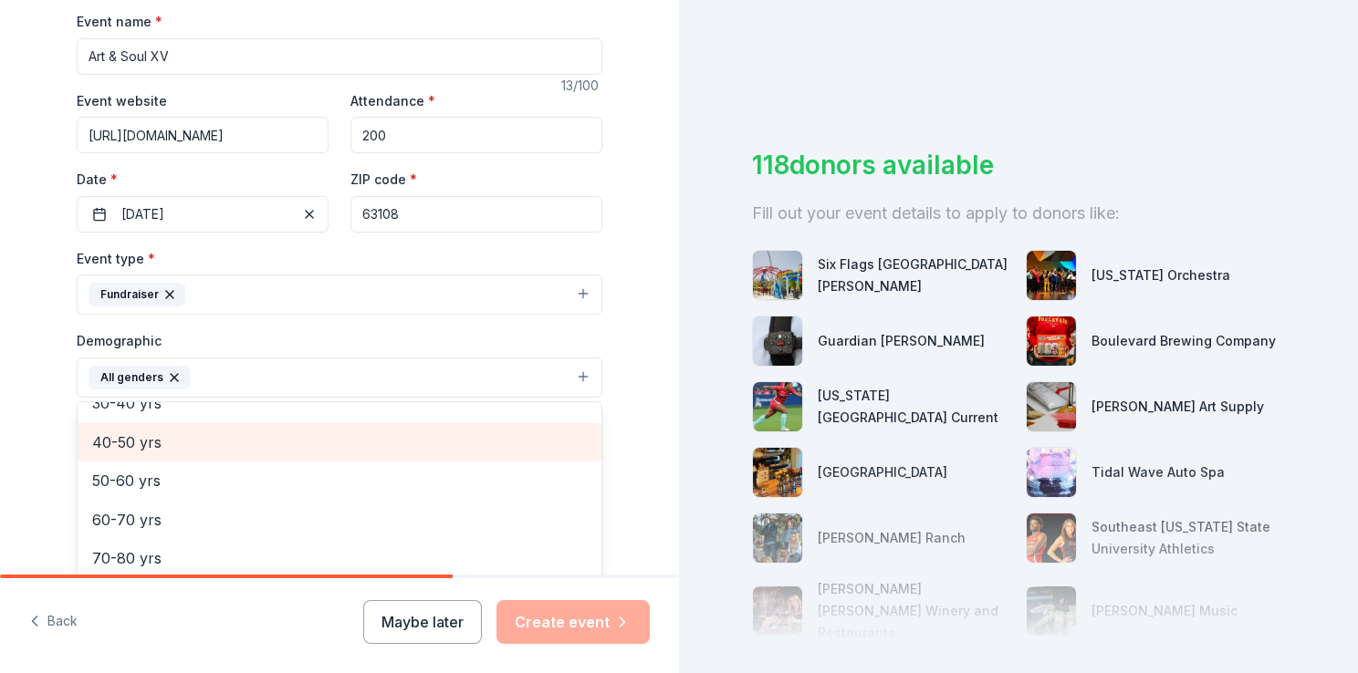
scroll to position [162, 0]
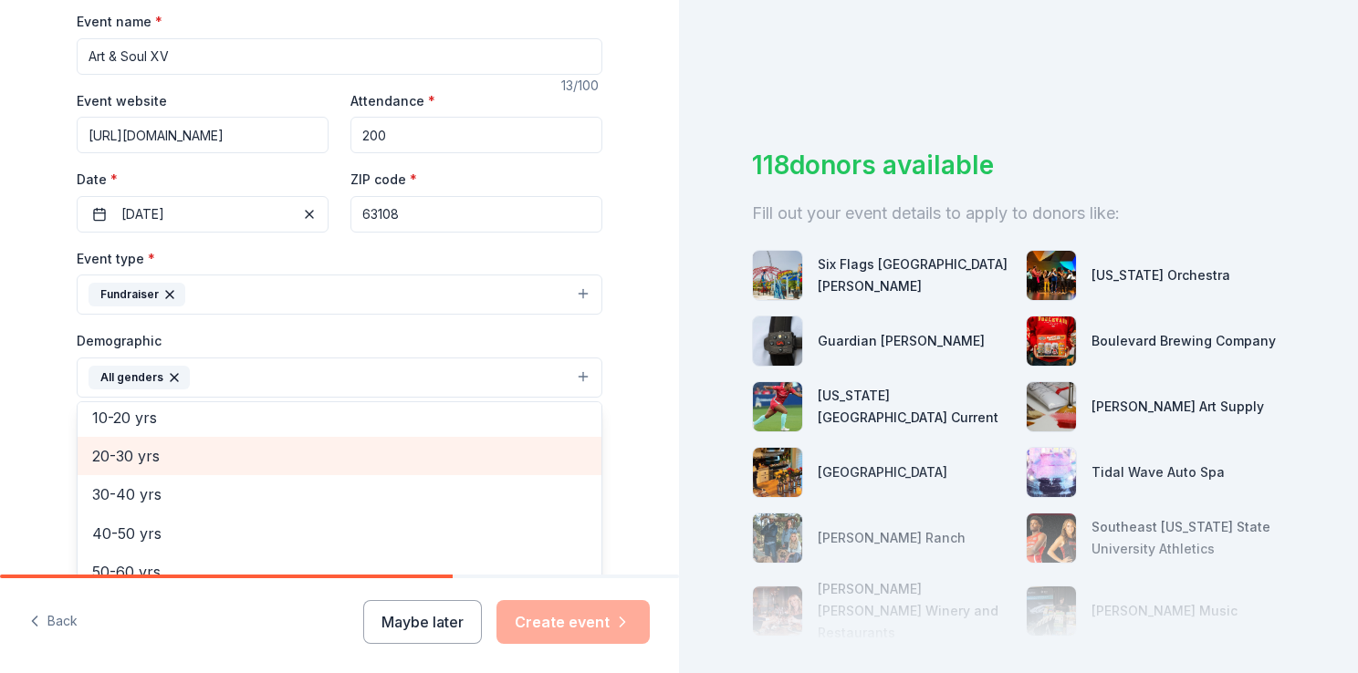
click at [308, 462] on span "20-30 yrs" at bounding box center [339, 456] width 495 height 24
click at [260, 463] on span "30-40 yrs" at bounding box center [339, 456] width 495 height 24
click at [259, 465] on span "40-50 yrs" at bounding box center [339, 456] width 495 height 24
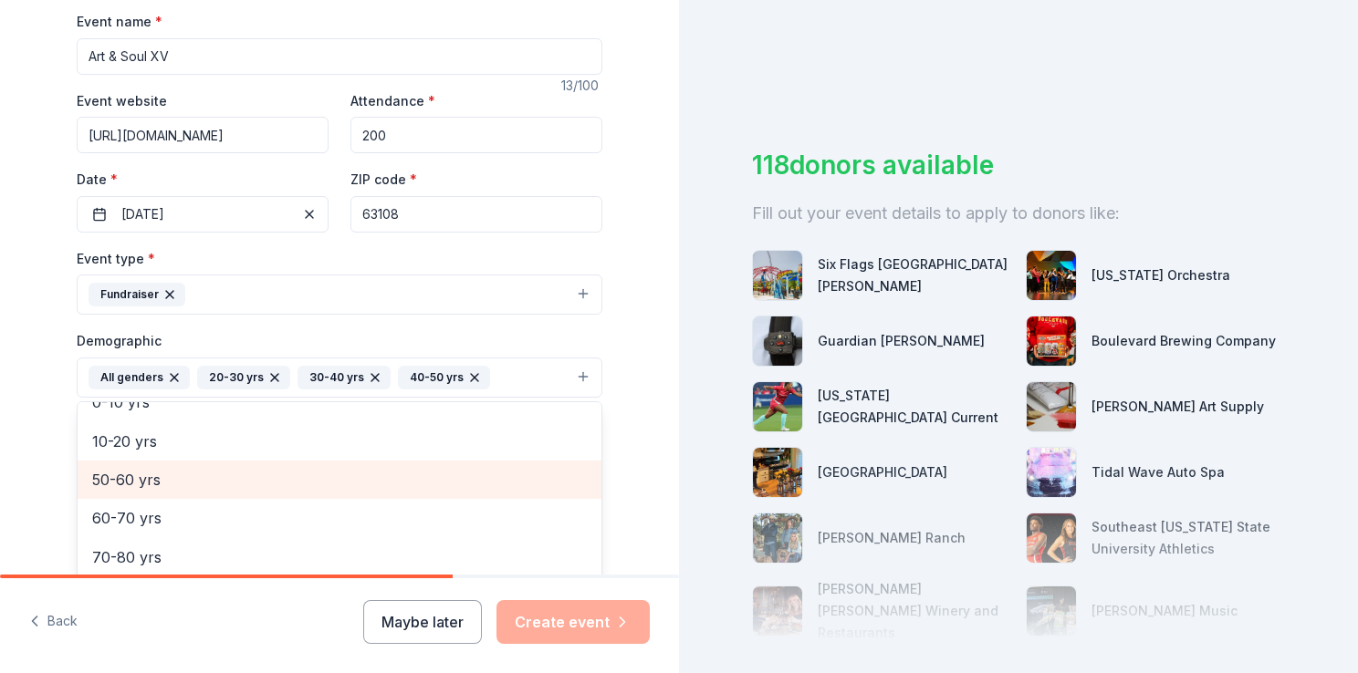
scroll to position [138, 0]
click at [259, 465] on div "50-60 yrs" at bounding box center [340, 481] width 524 height 38
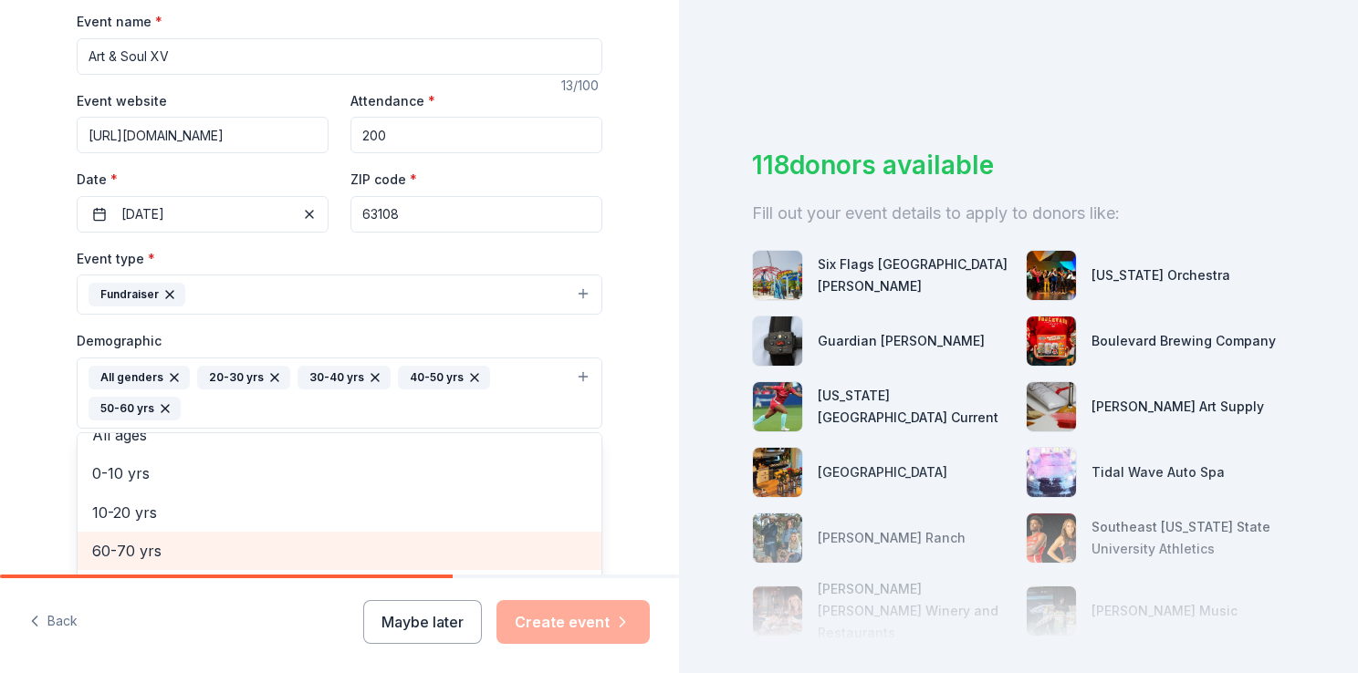
click at [256, 539] on span "60-70 yrs" at bounding box center [339, 551] width 495 height 24
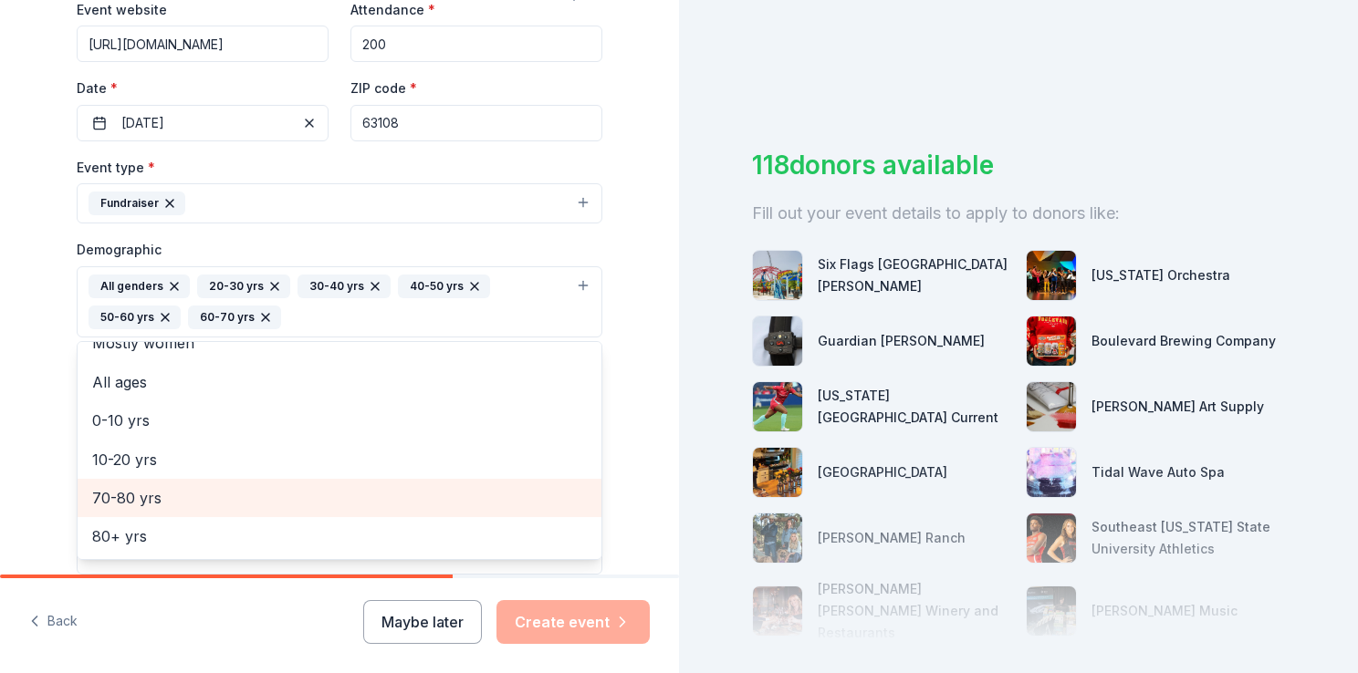
click at [235, 498] on span "70-80 yrs" at bounding box center [339, 498] width 495 height 24
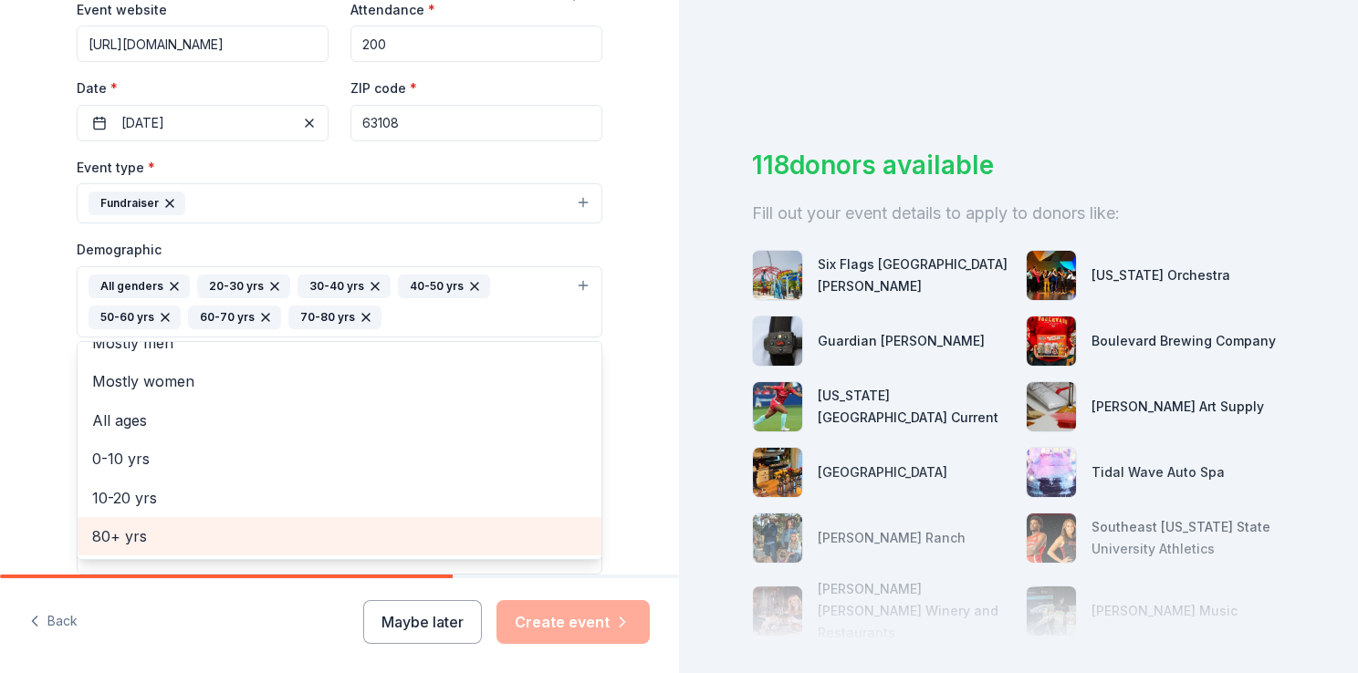
click at [97, 529] on span "80+ yrs" at bounding box center [339, 537] width 495 height 24
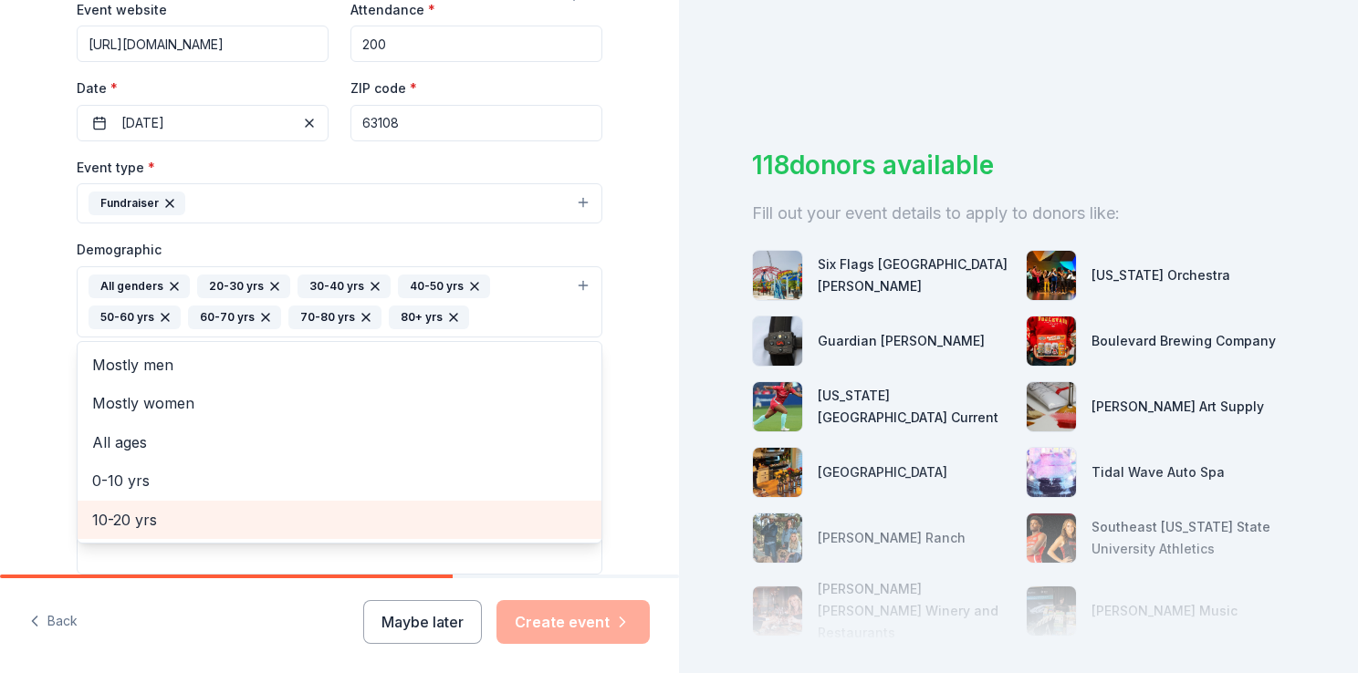
scroll to position [0, 0]
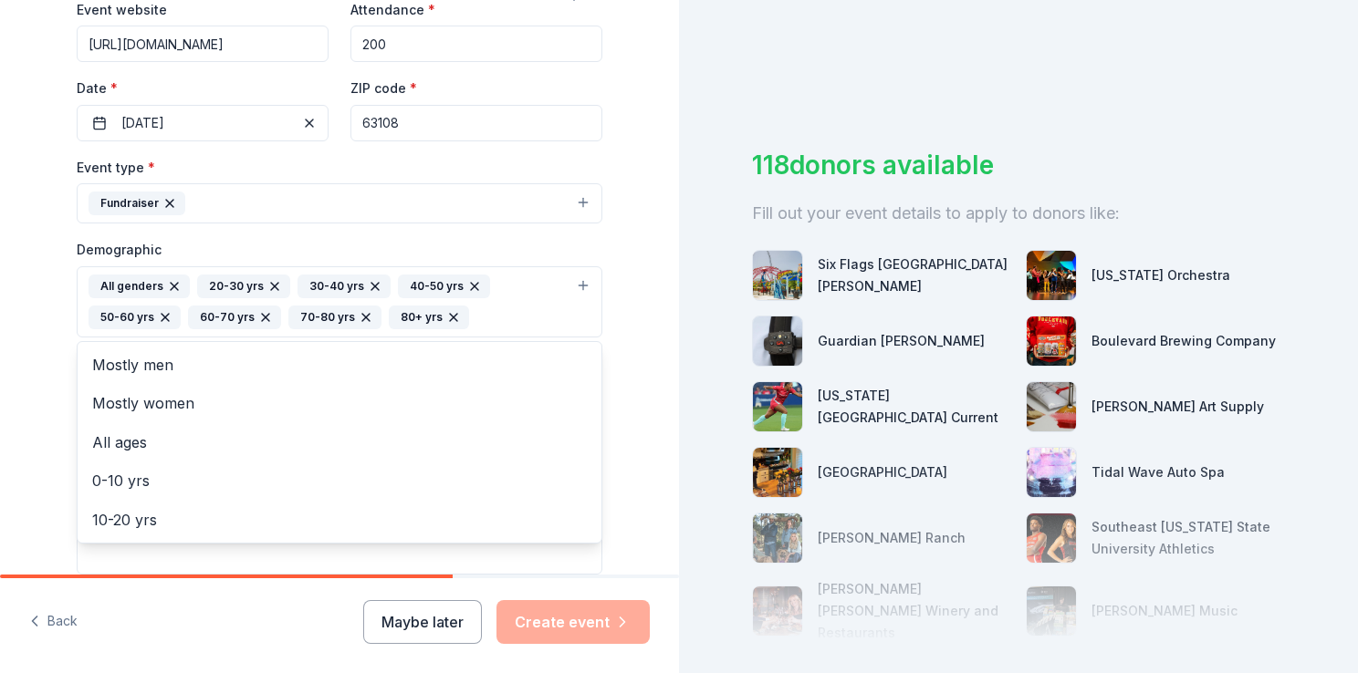
click at [25, 389] on div "Tell us about your event. We'll find in-kind donations you can apply for. Event…" at bounding box center [339, 259] width 679 height 1249
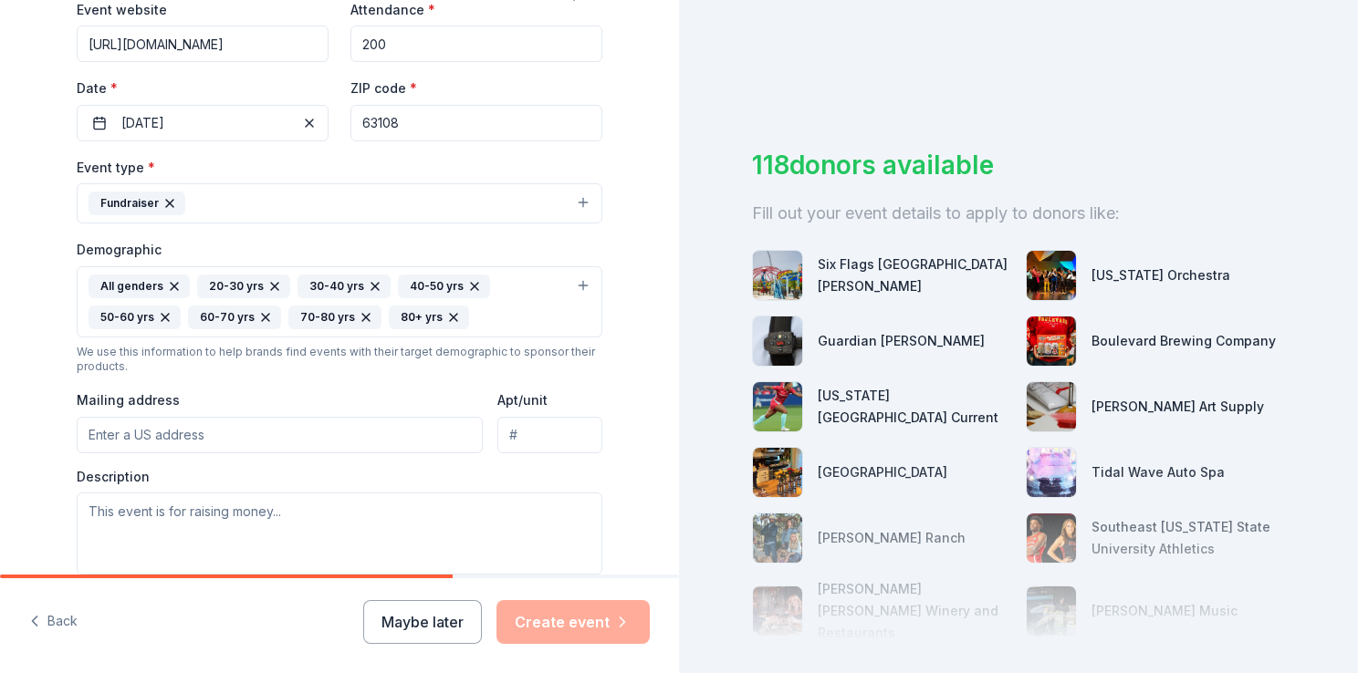
scroll to position [456, 0]
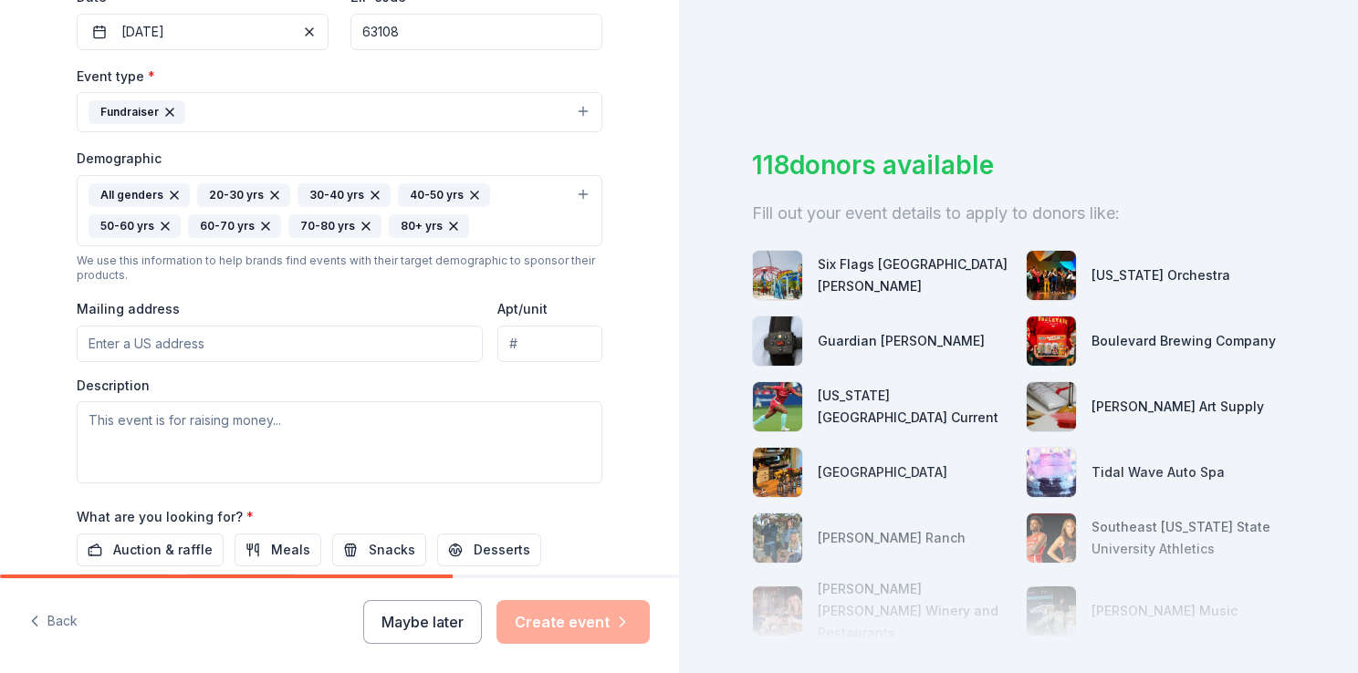
click at [192, 338] on input "Mailing address" at bounding box center [280, 344] width 406 height 37
type input "[STREET_ADDRESS][PERSON_NAME]"
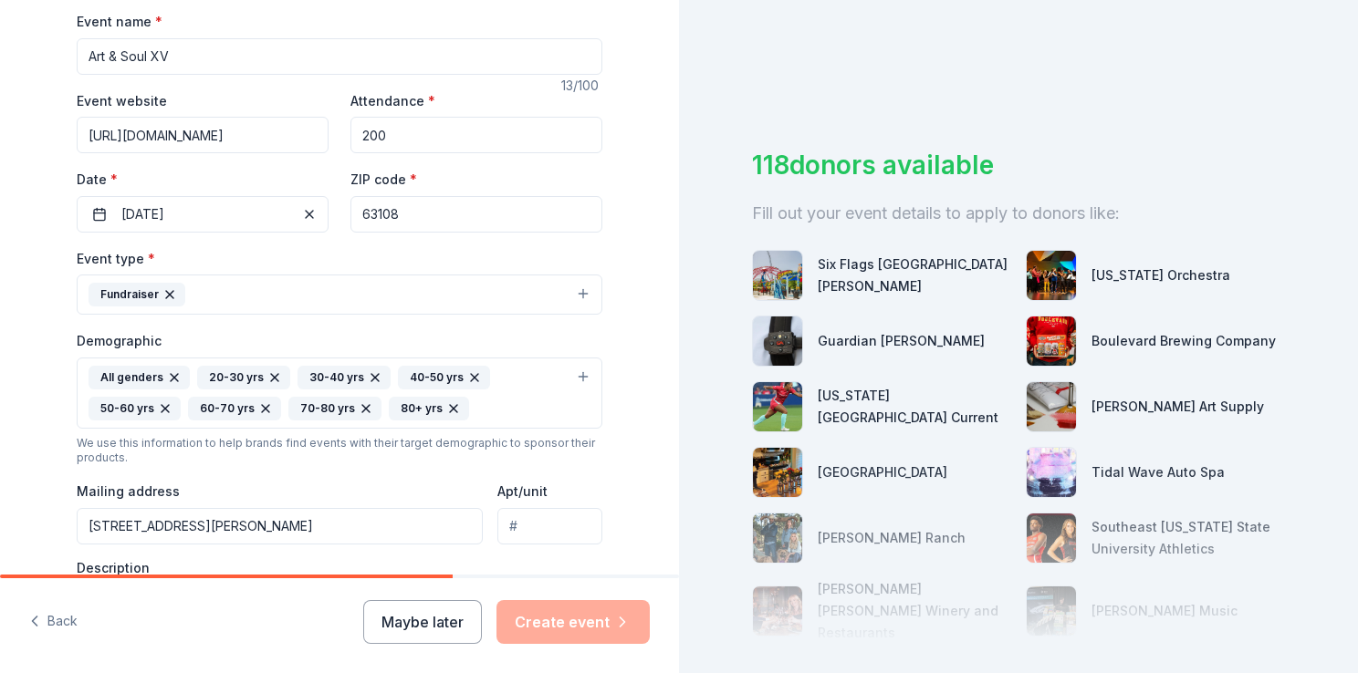
scroll to position [365, 0]
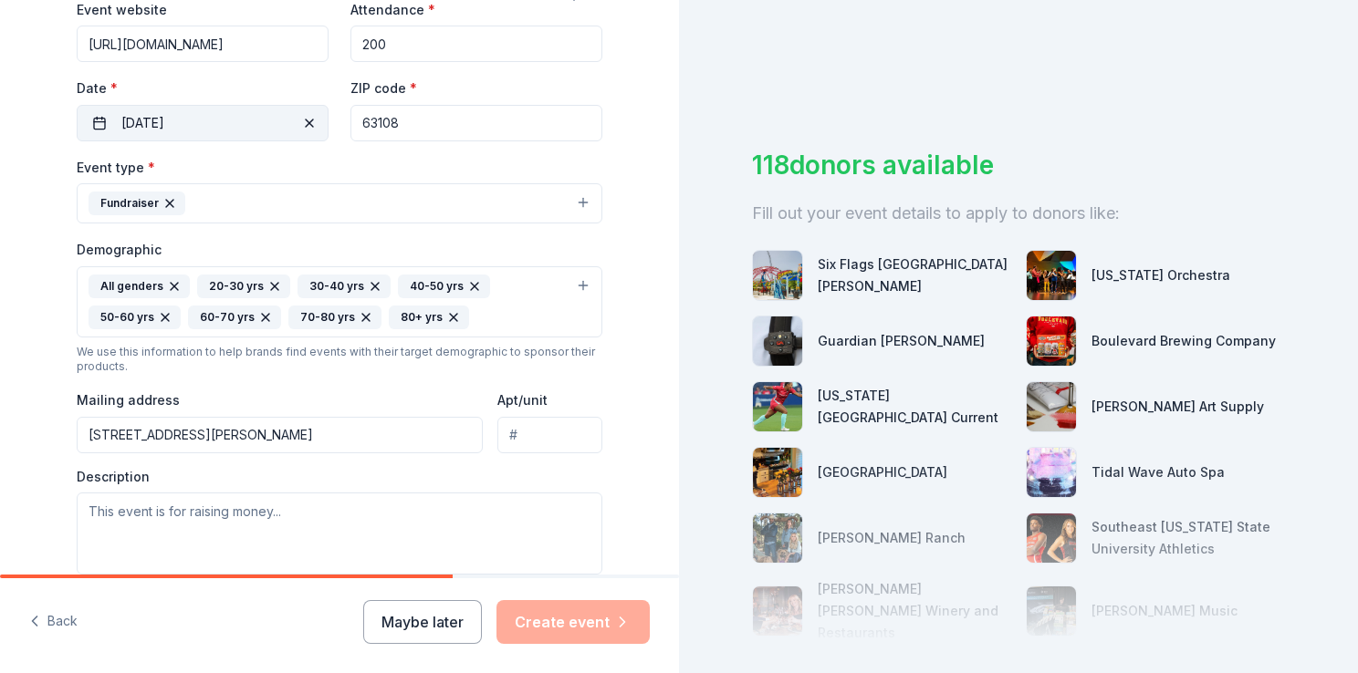
drag, startPoint x: 461, startPoint y: 127, endPoint x: 299, endPoint y: 119, distance: 161.7
click at [299, 119] on div "Event website [URL][DOMAIN_NAME] Attendance * 200 Date * [DATE] ZIP code * 63108" at bounding box center [340, 69] width 526 height 143
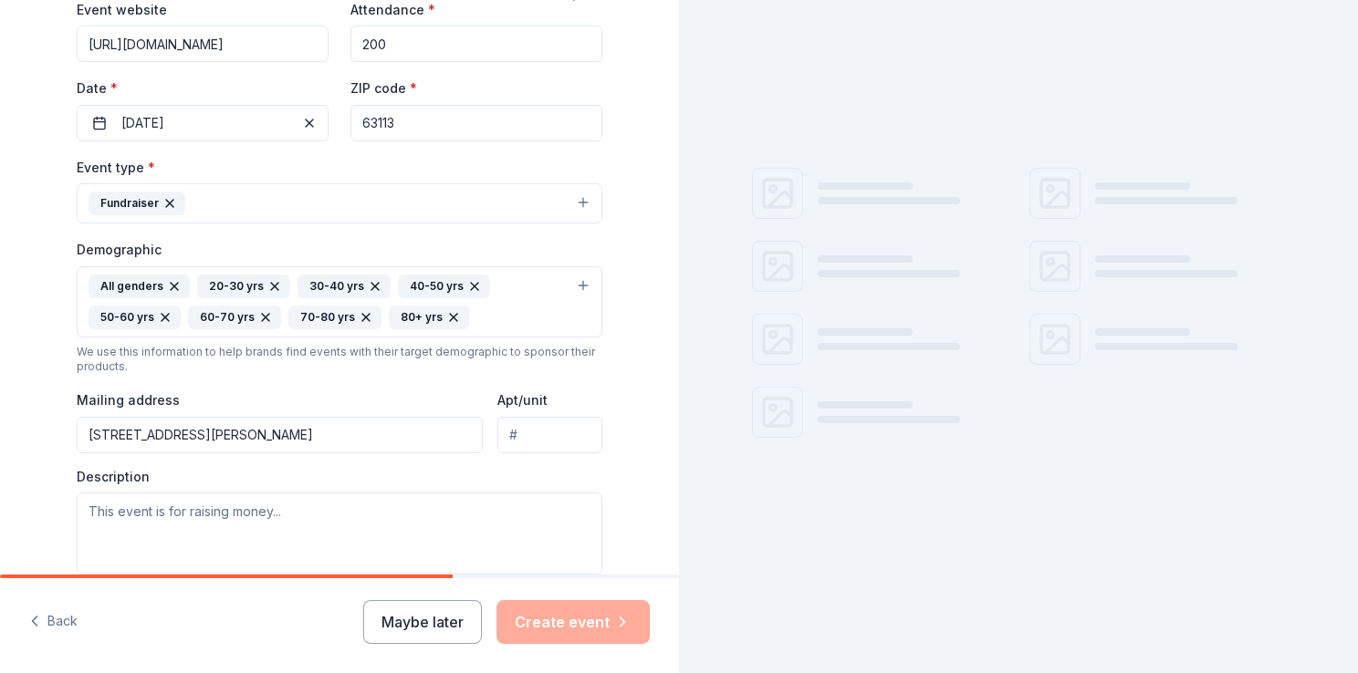
type input "63113"
click at [0, 232] on div "Tell us about your event. We'll find in-kind donations you can apply for. Event…" at bounding box center [339, 259] width 679 height 1249
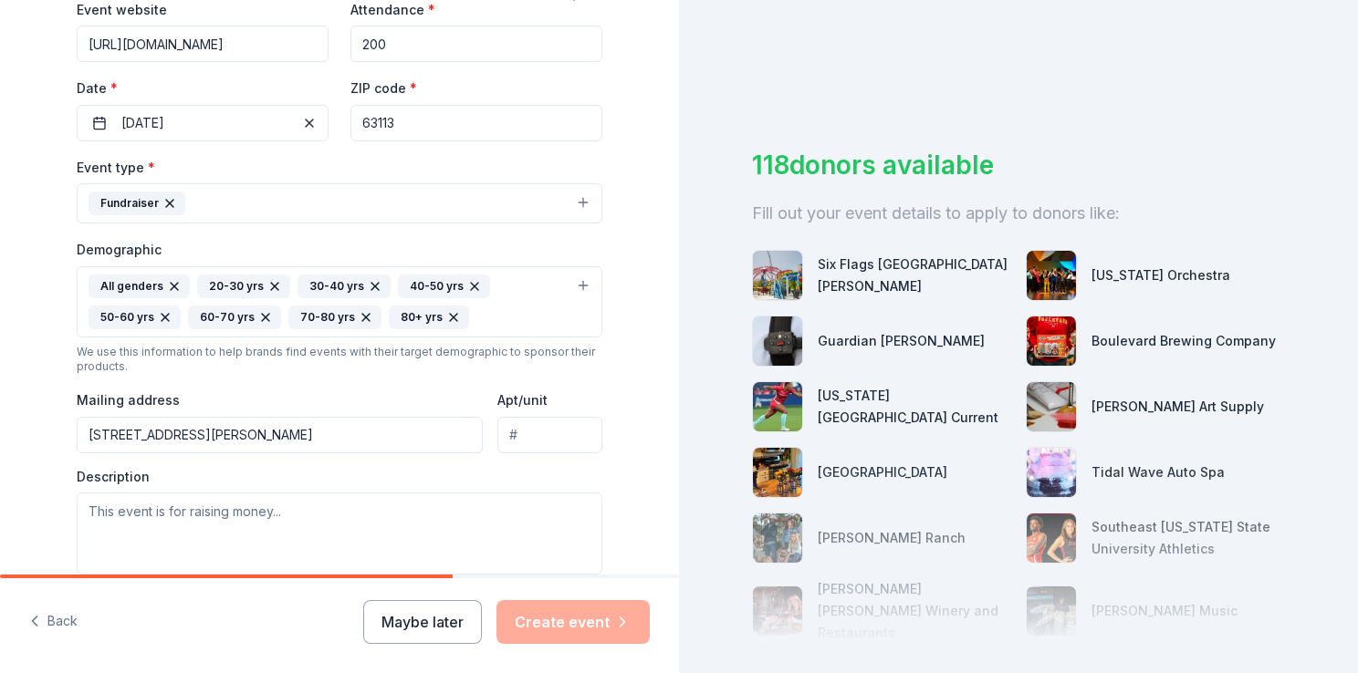
scroll to position [548, 0]
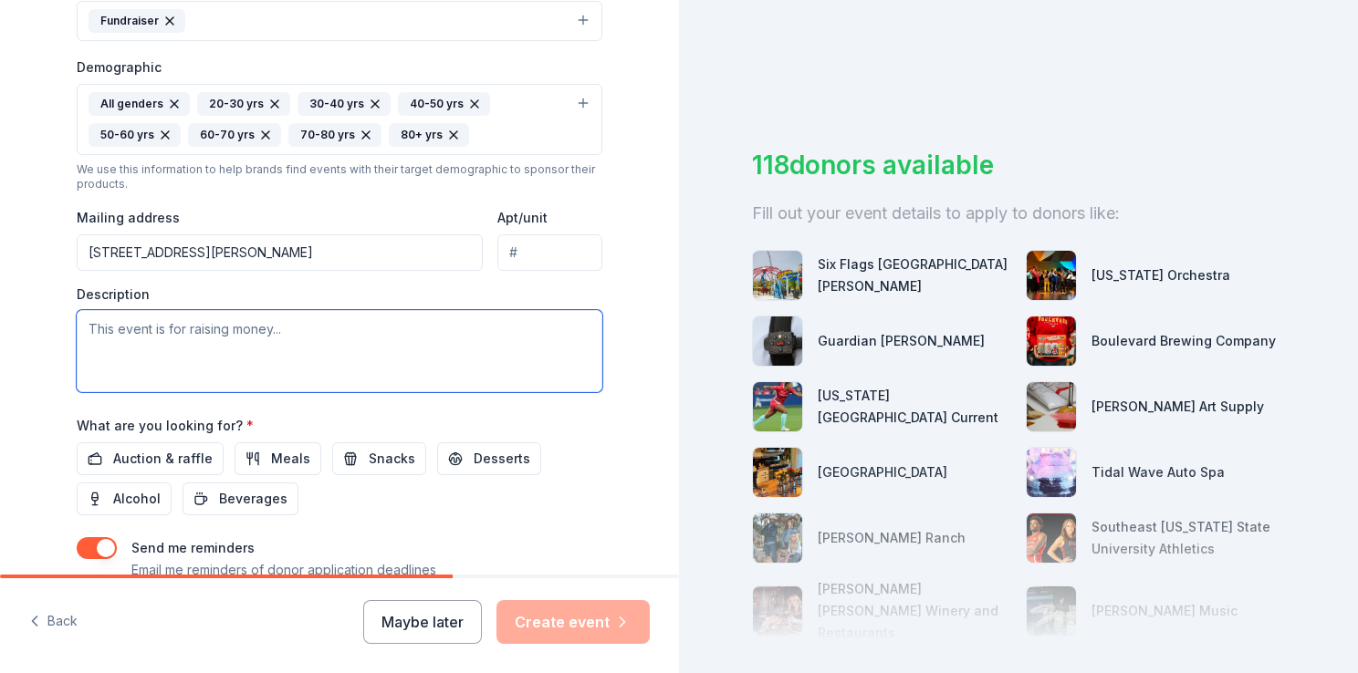
click at [301, 344] on textarea at bounding box center [340, 351] width 526 height 82
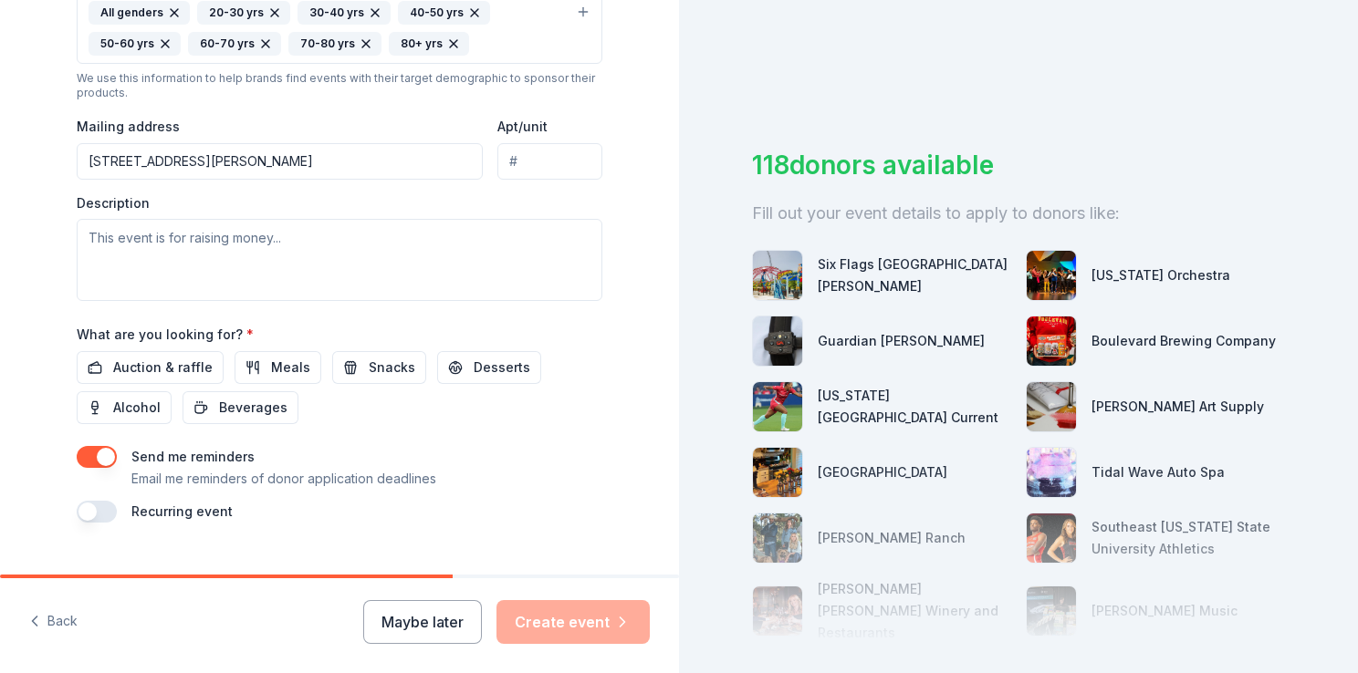
click at [251, 159] on input "[STREET_ADDRESS][PERSON_NAME]" at bounding box center [280, 161] width 406 height 37
type input "[STREET_ADDRESS][PERSON_NAME][PERSON_NAME]"
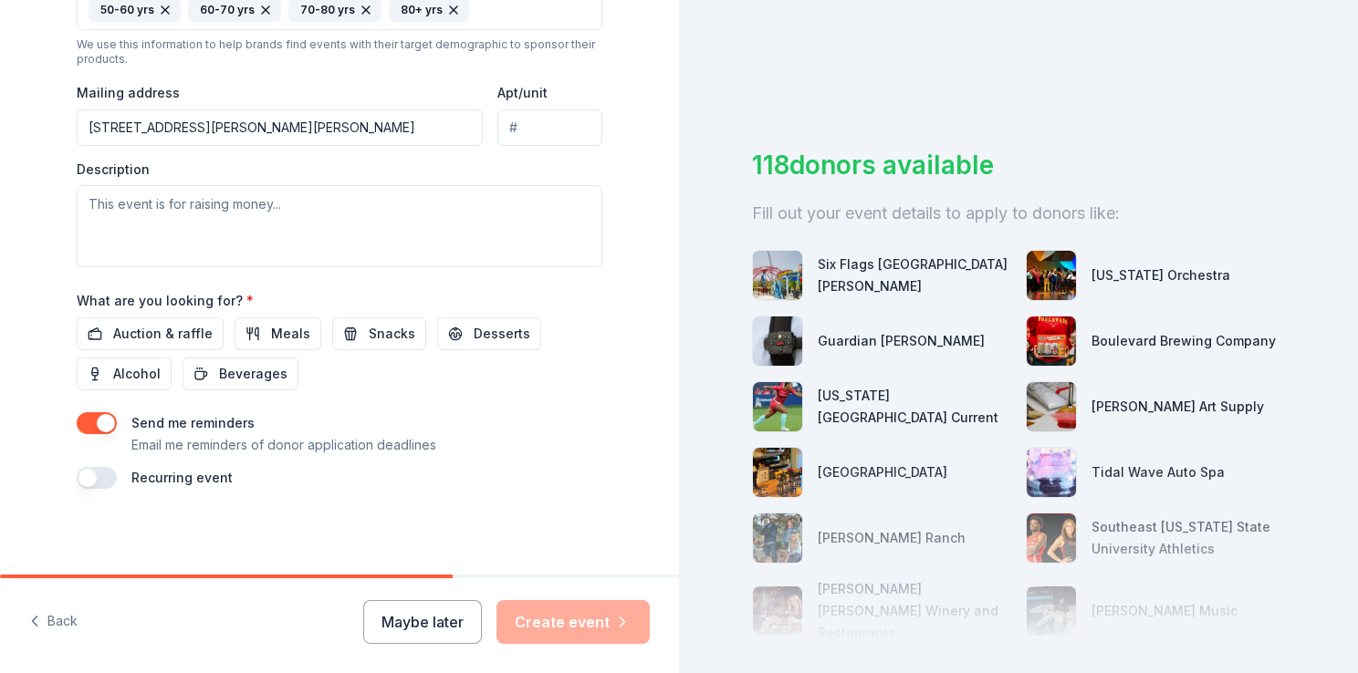
scroll to position [581, 0]
